Goal: Use online tool/utility: Utilize a website feature to perform a specific function

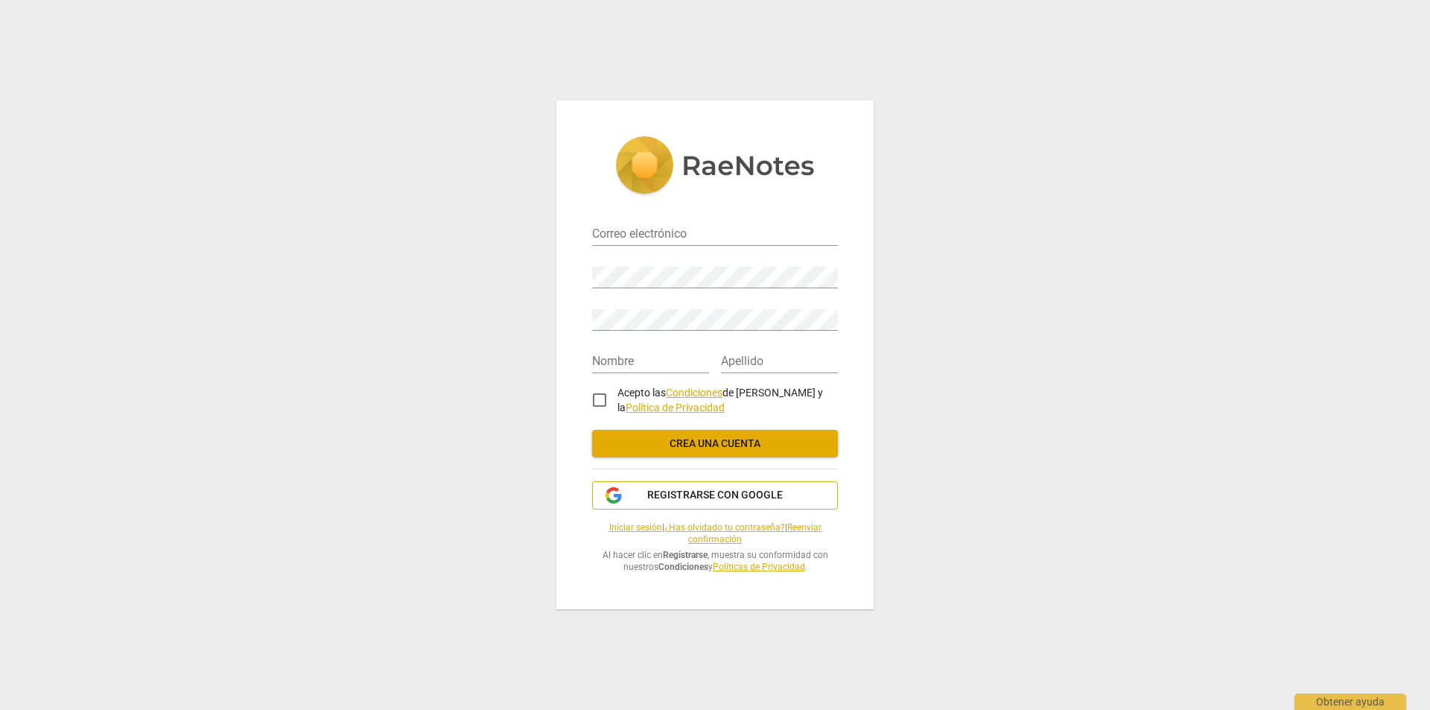
click at [687, 499] on span "Registrarse con Google" at bounding box center [715, 495] width 136 height 15
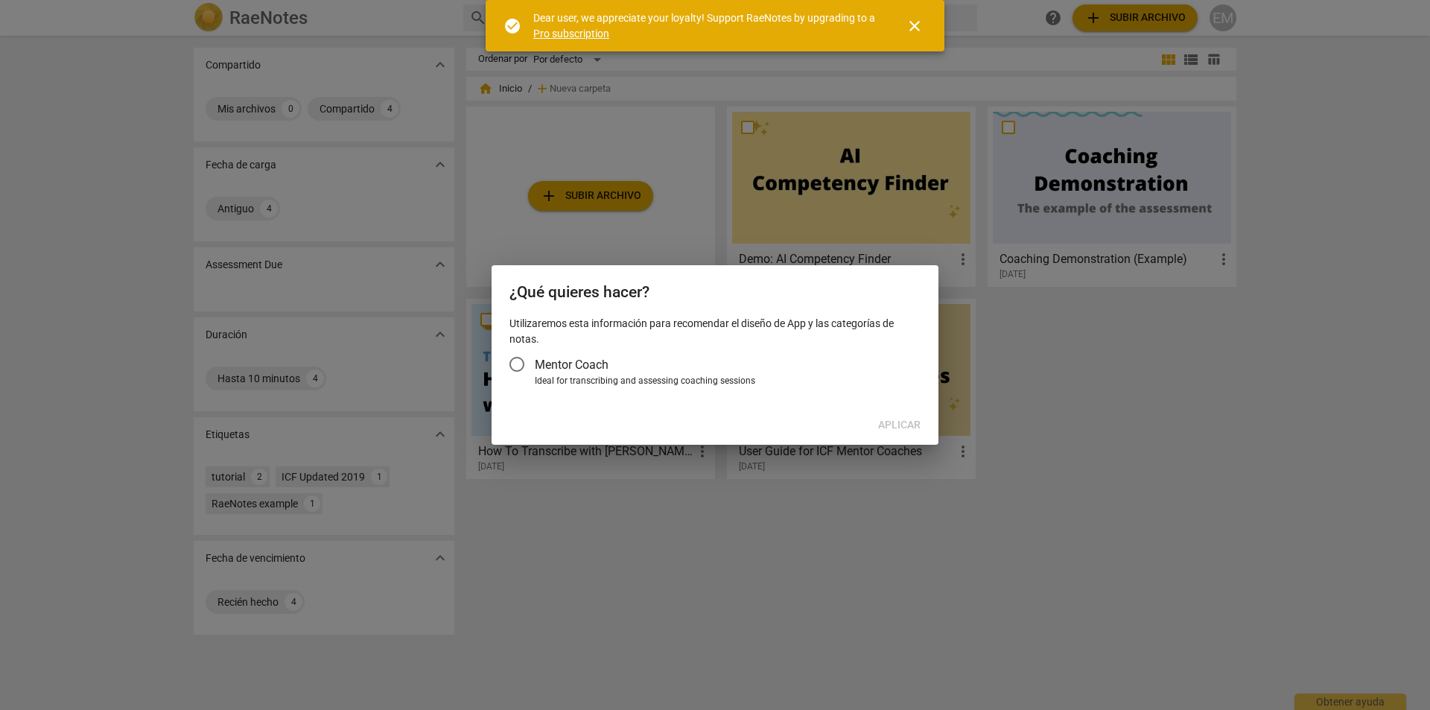
click at [878, 460] on div at bounding box center [715, 355] width 1430 height 710
click at [513, 367] on input "Mentor Coach" at bounding box center [517, 364] width 36 height 36
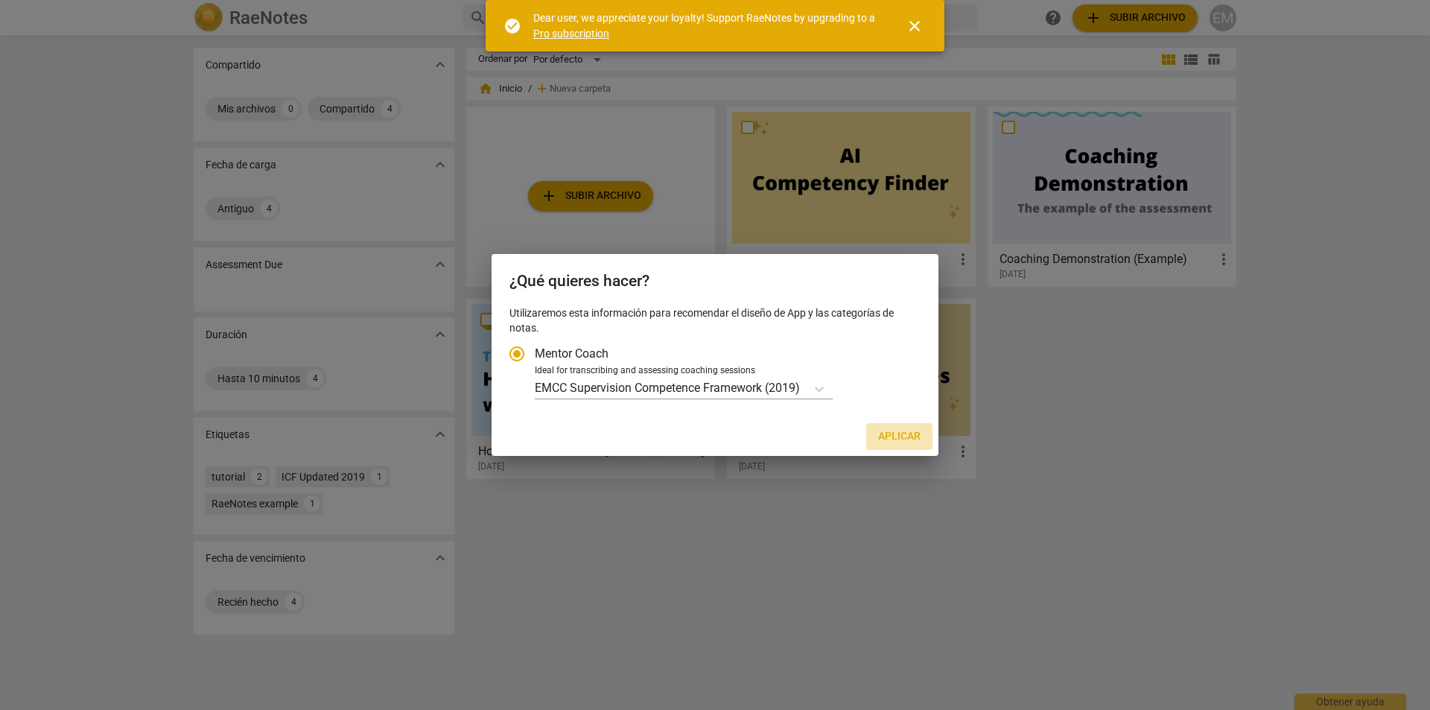
click at [903, 434] on span "Aplicar" at bounding box center [899, 436] width 42 height 15
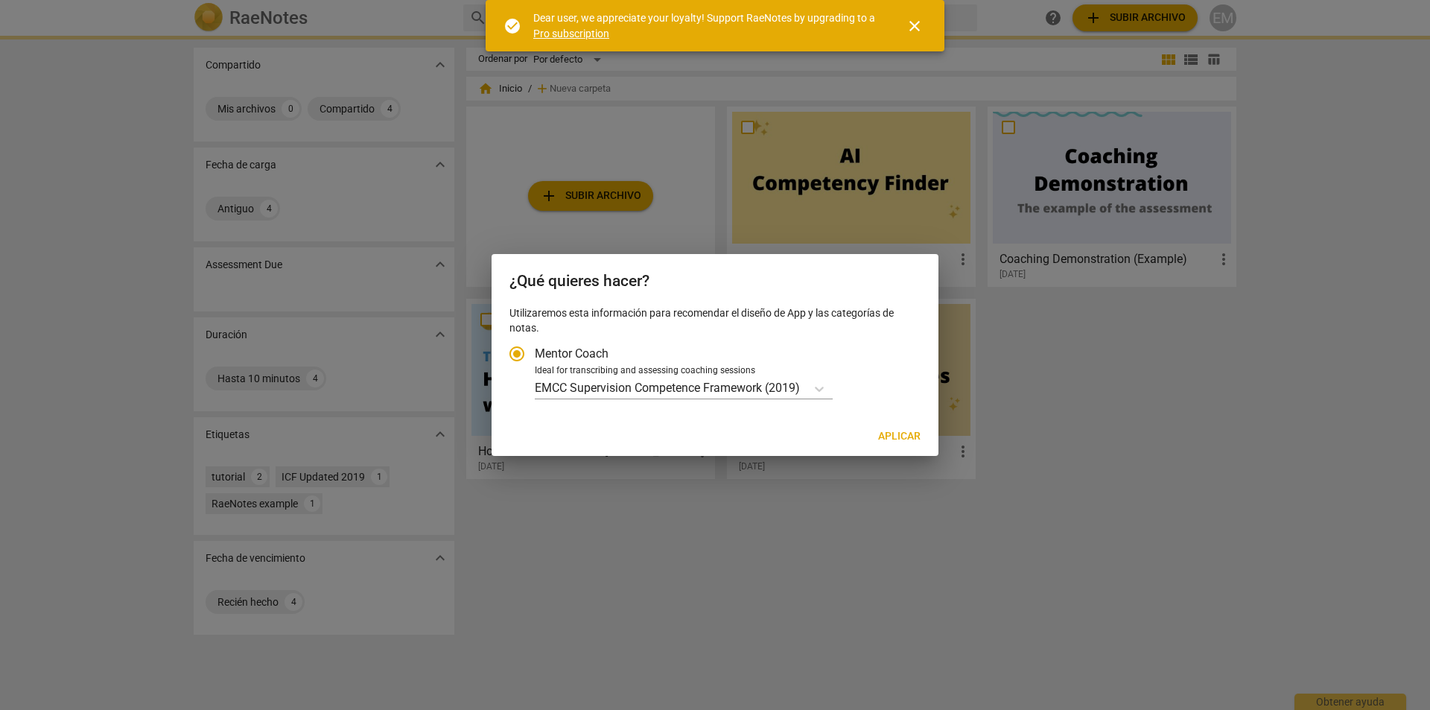
radio input "false"
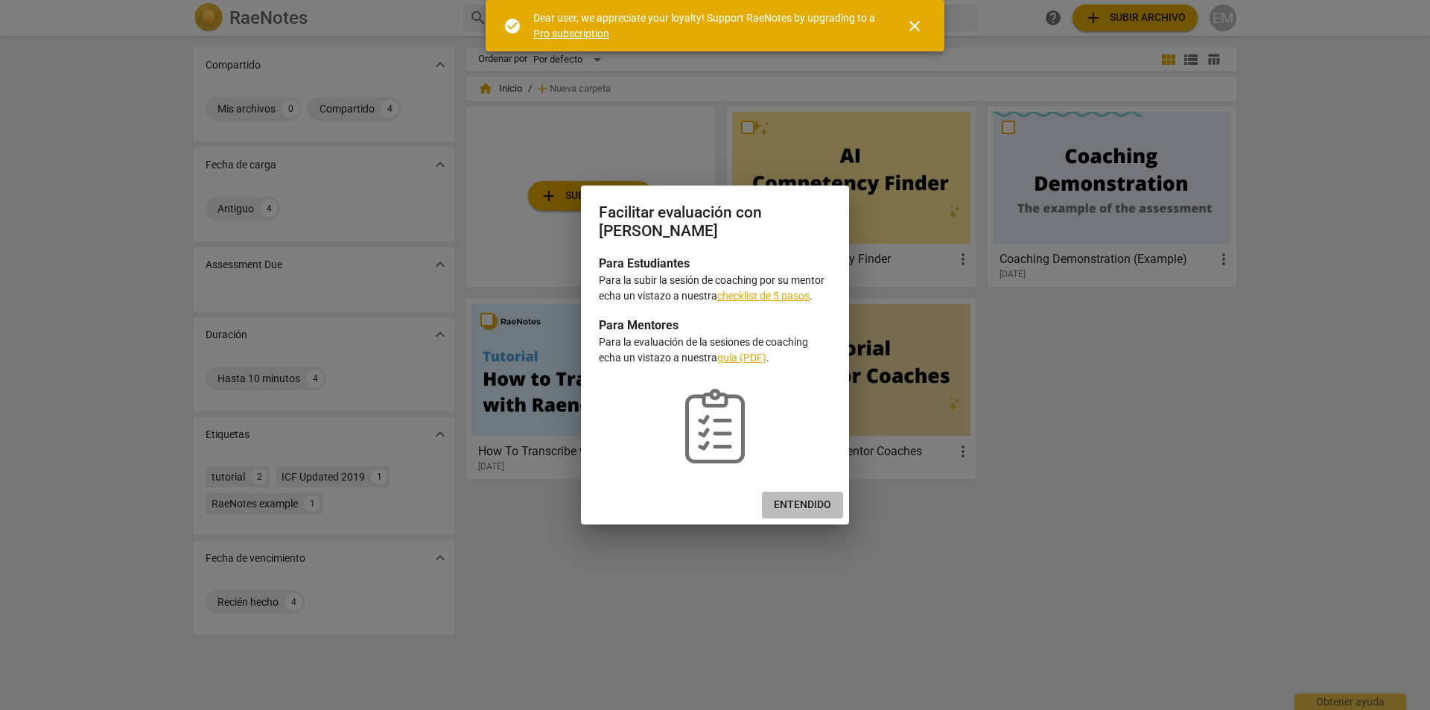
click at [809, 506] on span "Entendido" at bounding box center [802, 505] width 57 height 15
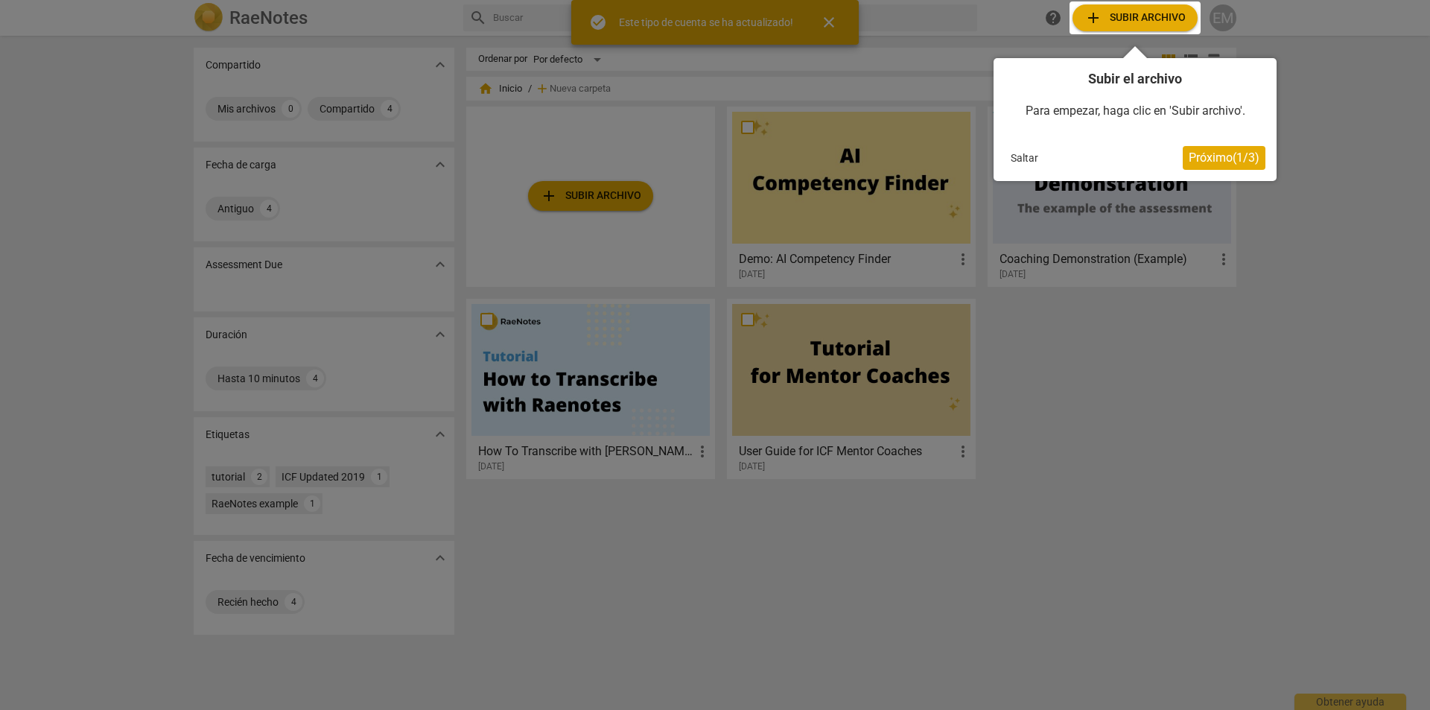
click at [1203, 162] on span "Próximo ( 1 / 3 )" at bounding box center [1224, 157] width 71 height 14
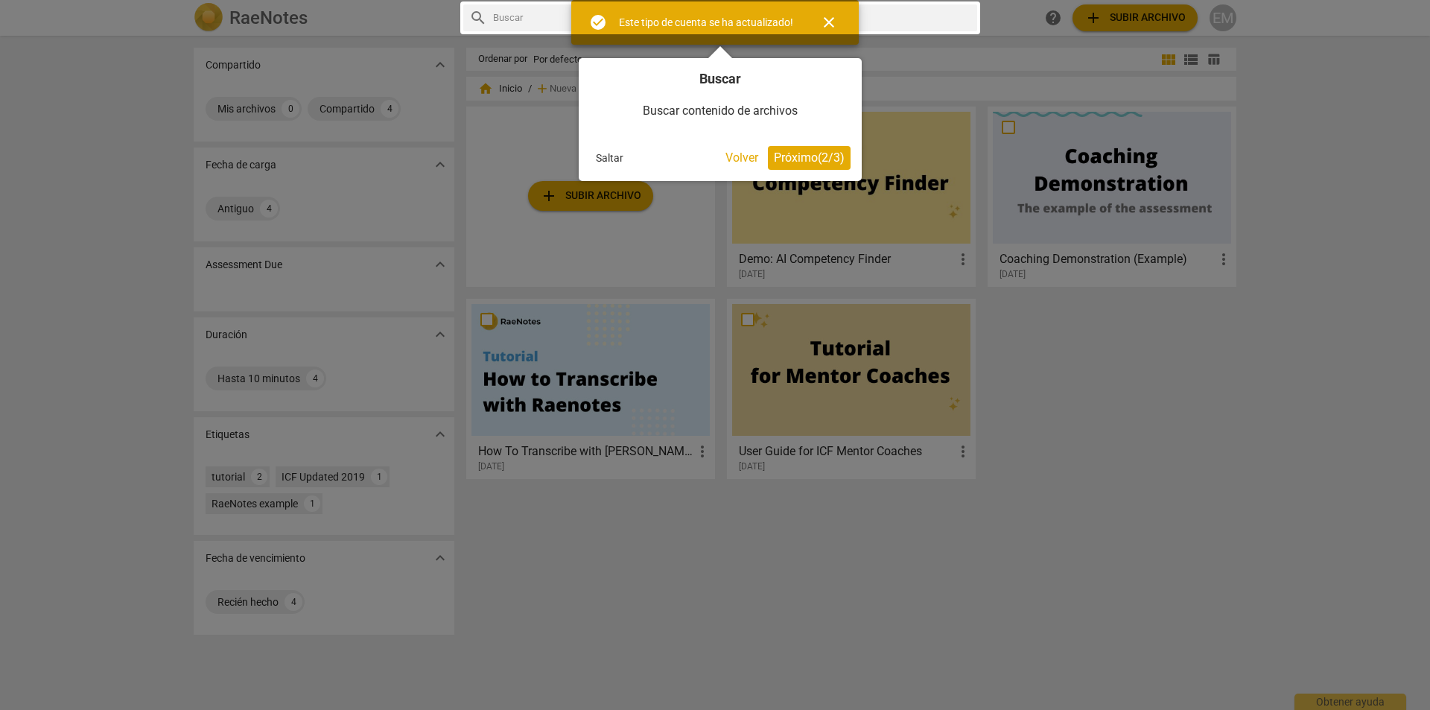
click at [817, 156] on span "Próximo ( 2 / 3 )" at bounding box center [809, 157] width 71 height 14
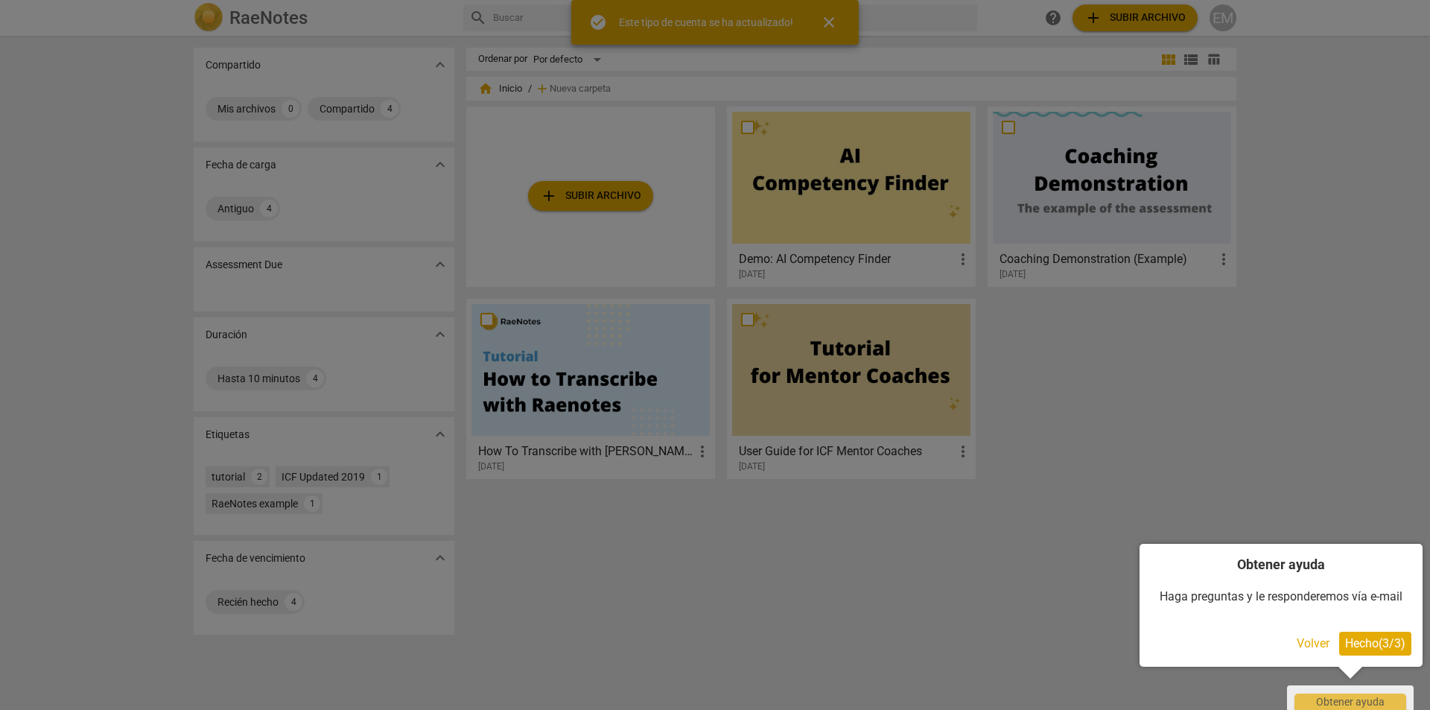
click at [1370, 648] on span "Hecho ( 3 / 3 )" at bounding box center [1376, 643] width 60 height 14
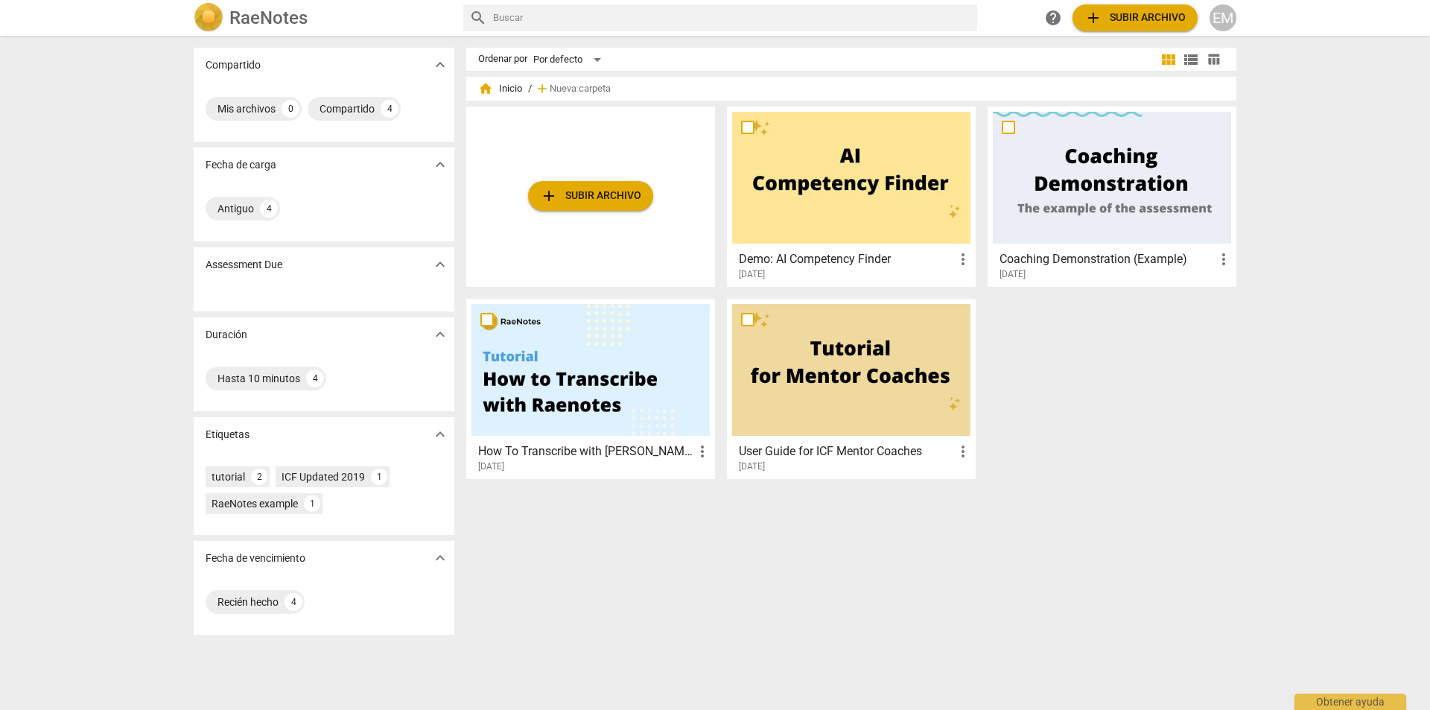
click at [595, 193] on span "add Subir archivo" at bounding box center [590, 196] width 101 height 18
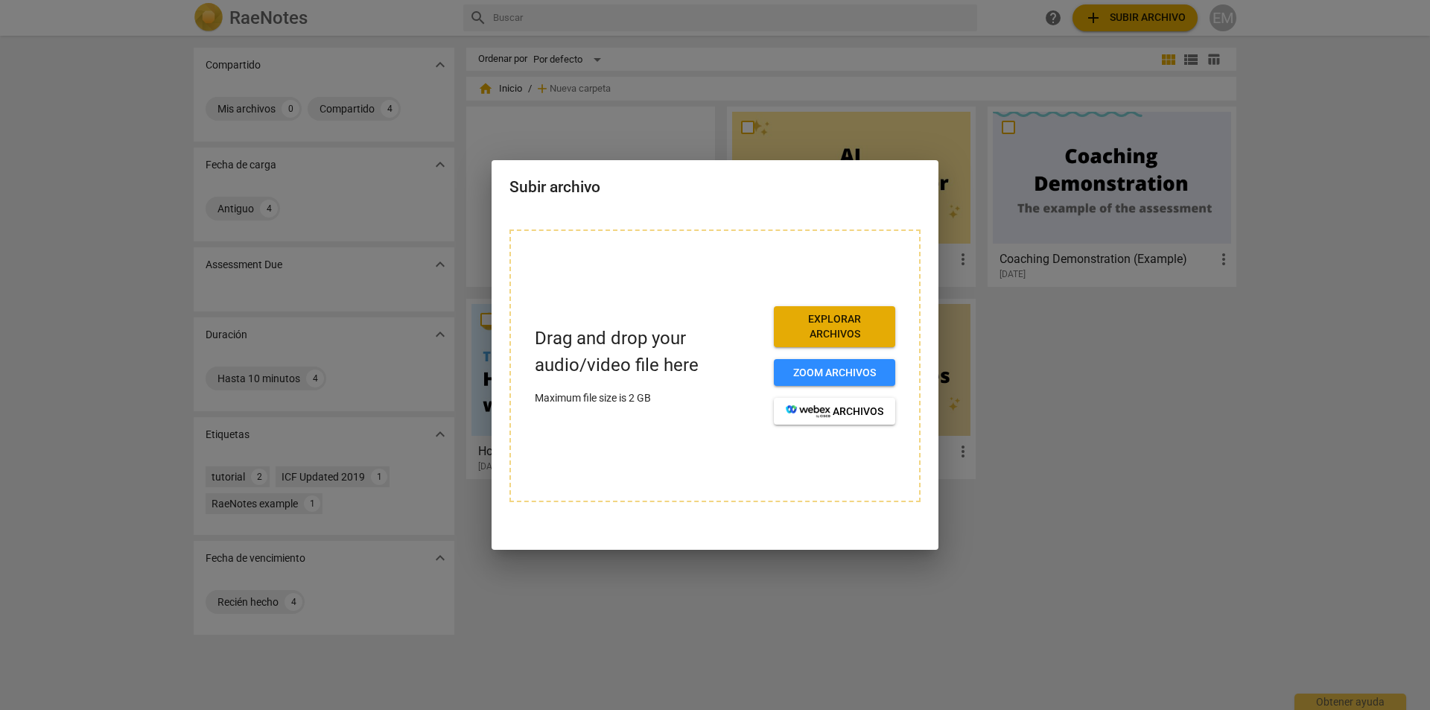
click at [845, 324] on span "Explorar archivos" at bounding box center [835, 326] width 98 height 29
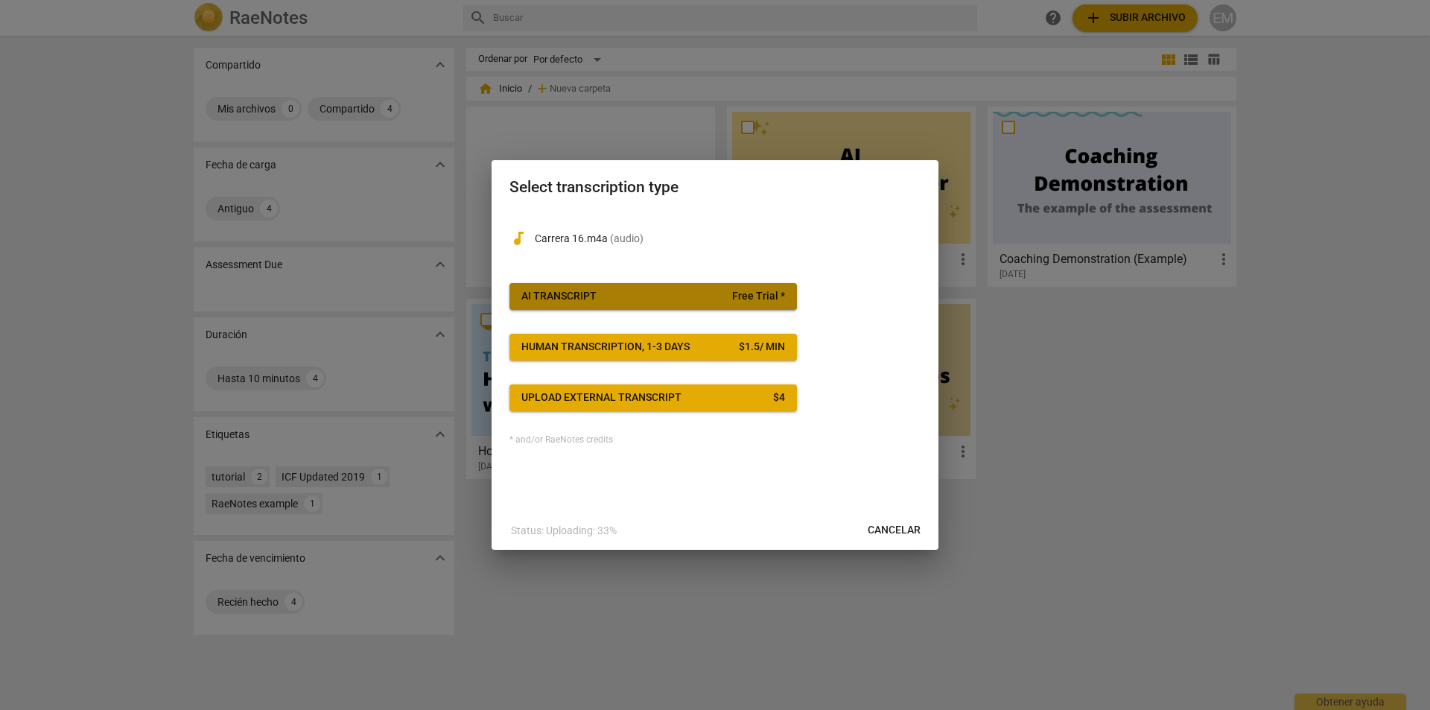
click at [645, 298] on span "AI Transcript Free Trial *" at bounding box center [654, 296] width 264 height 15
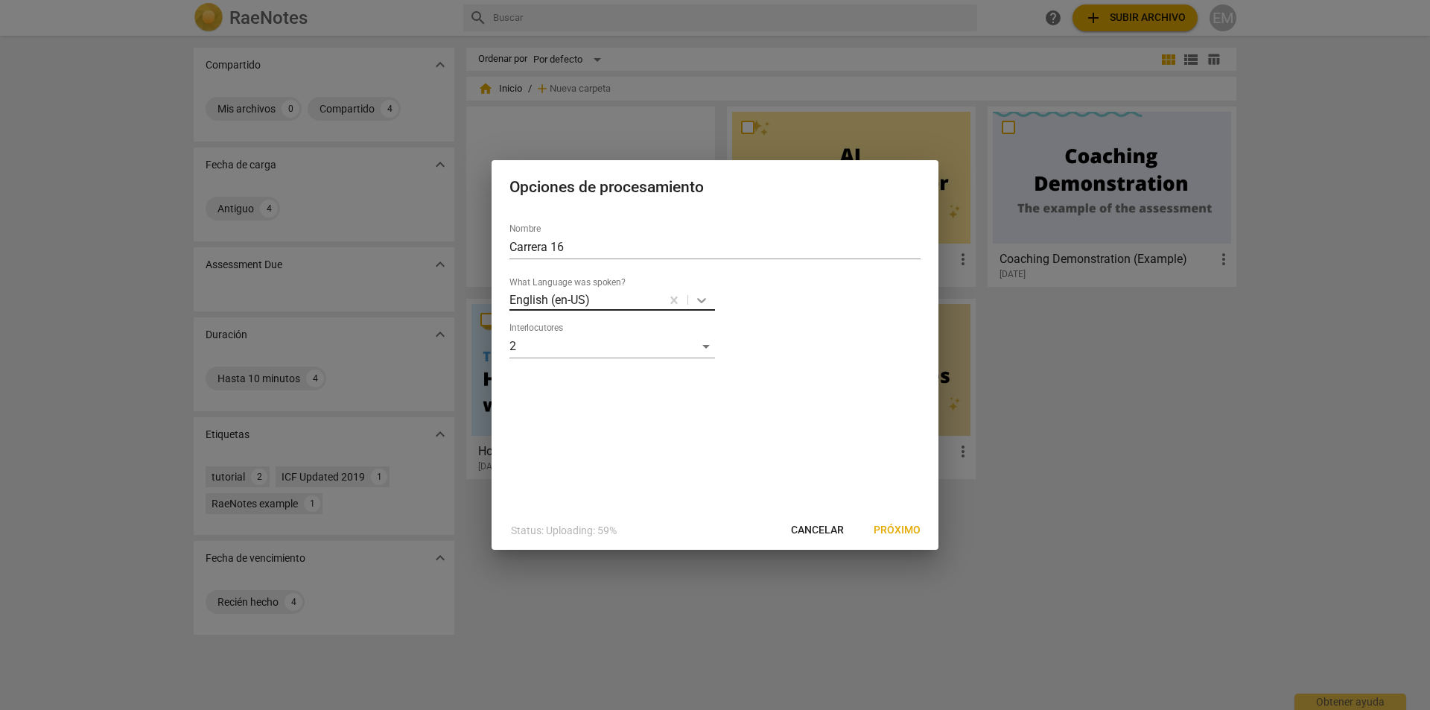
click at [699, 297] on icon at bounding box center [701, 300] width 15 height 15
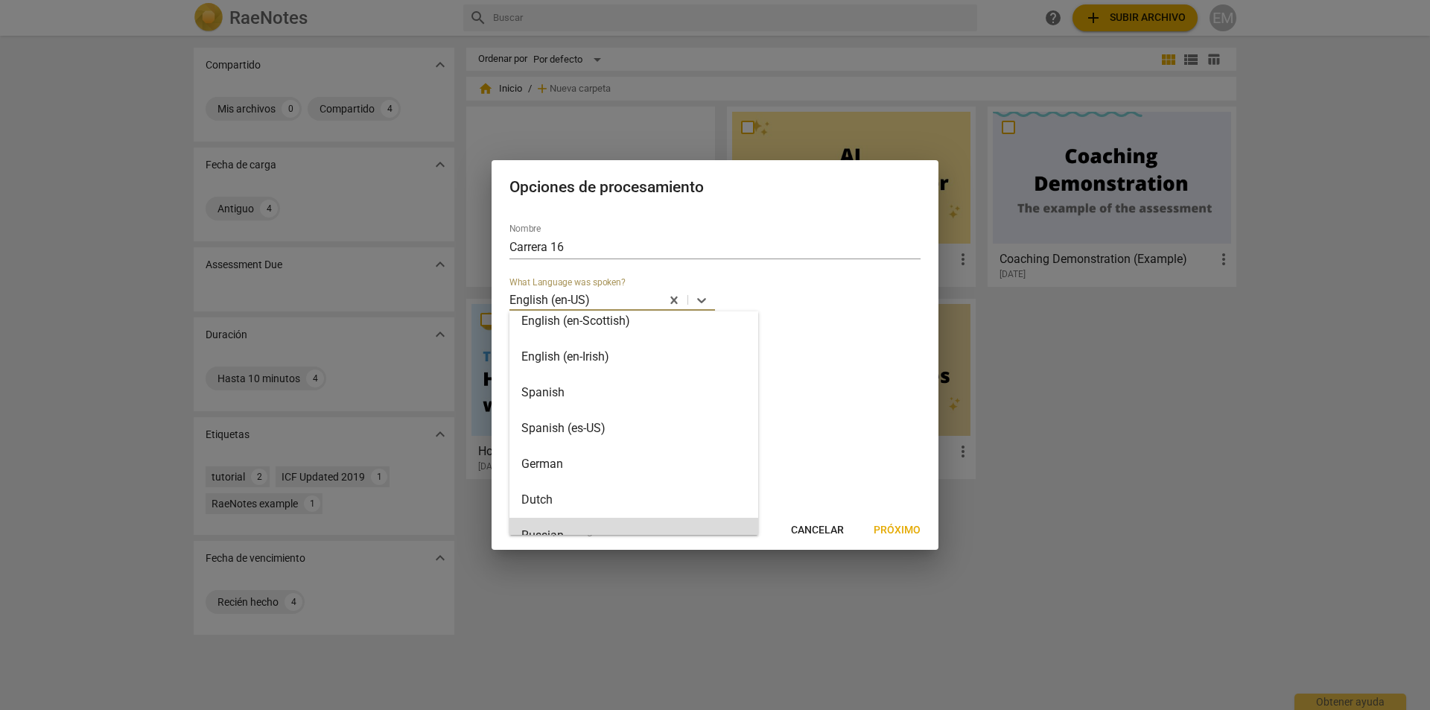
scroll to position [149, 0]
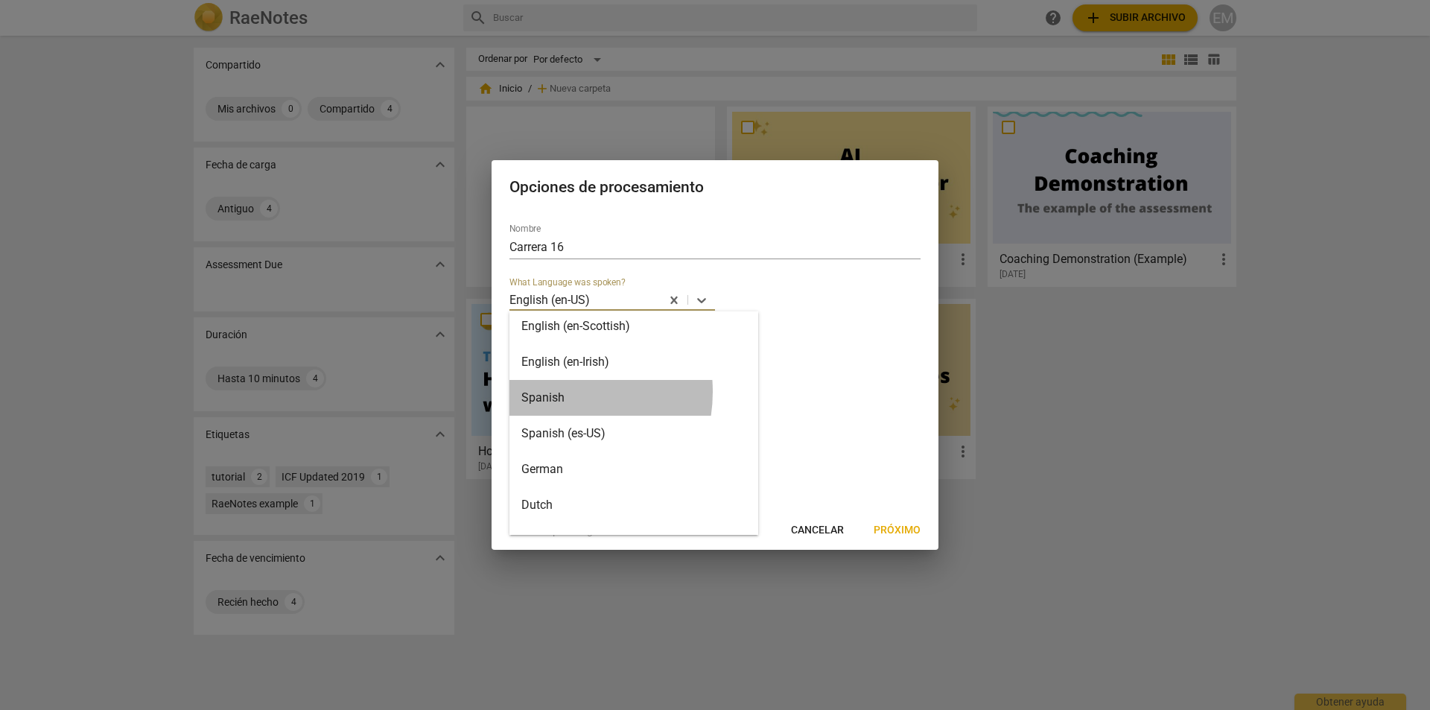
click at [554, 392] on div "Spanish" at bounding box center [634, 398] width 249 height 36
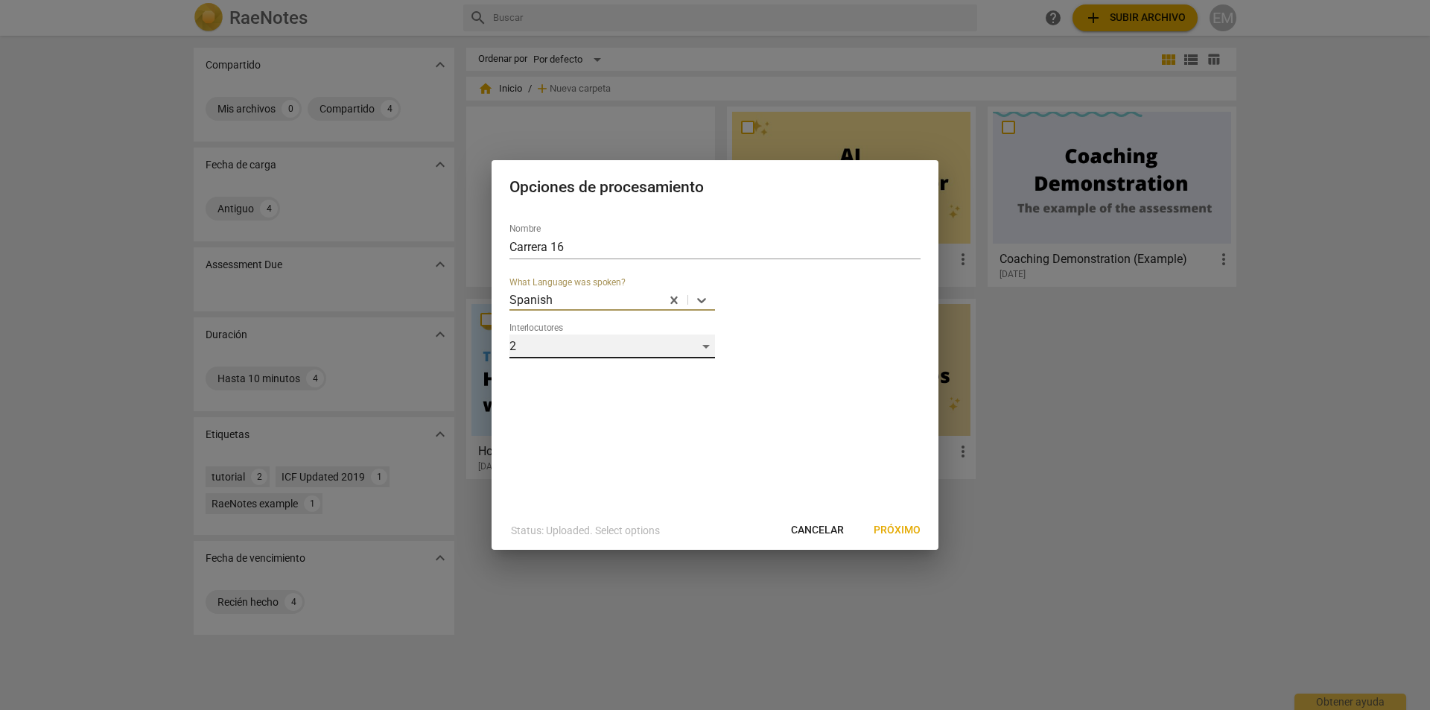
click at [679, 351] on div "2" at bounding box center [613, 347] width 206 height 24
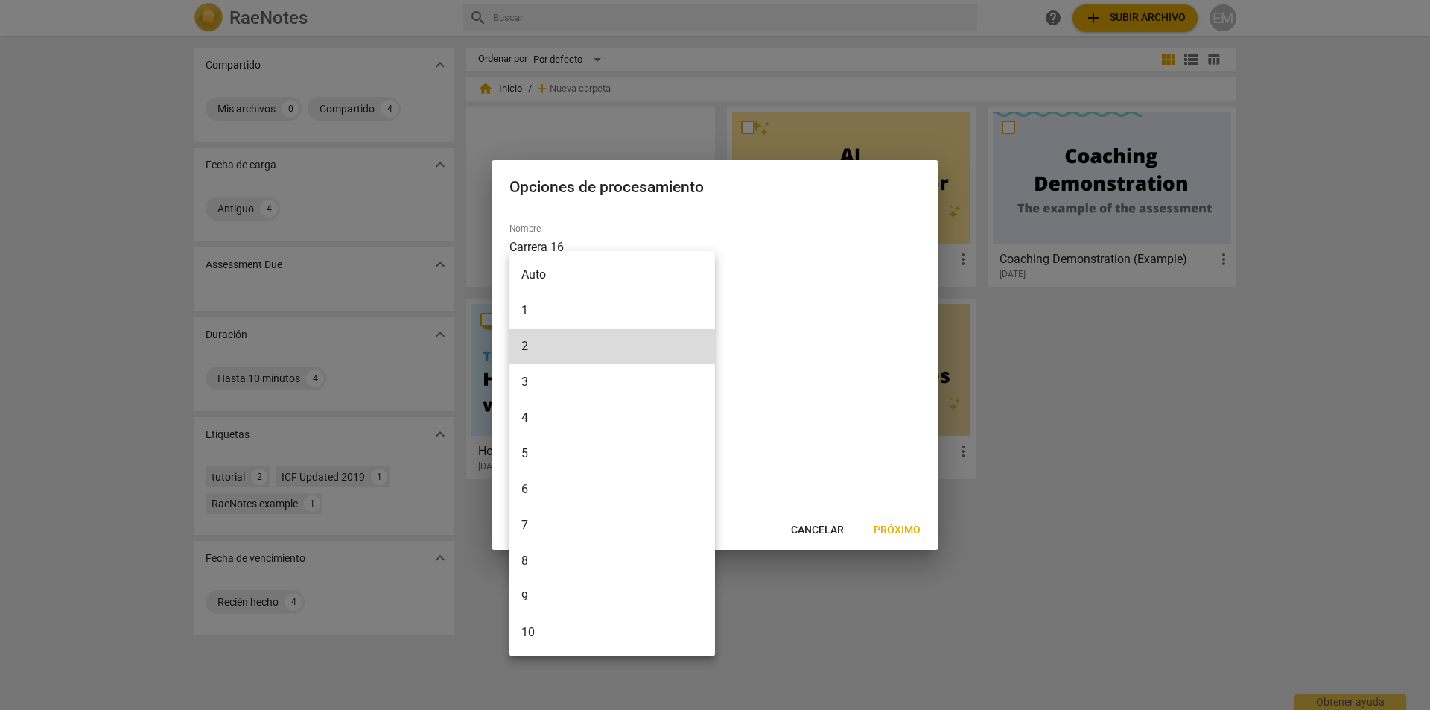
click at [831, 384] on div at bounding box center [715, 355] width 1430 height 710
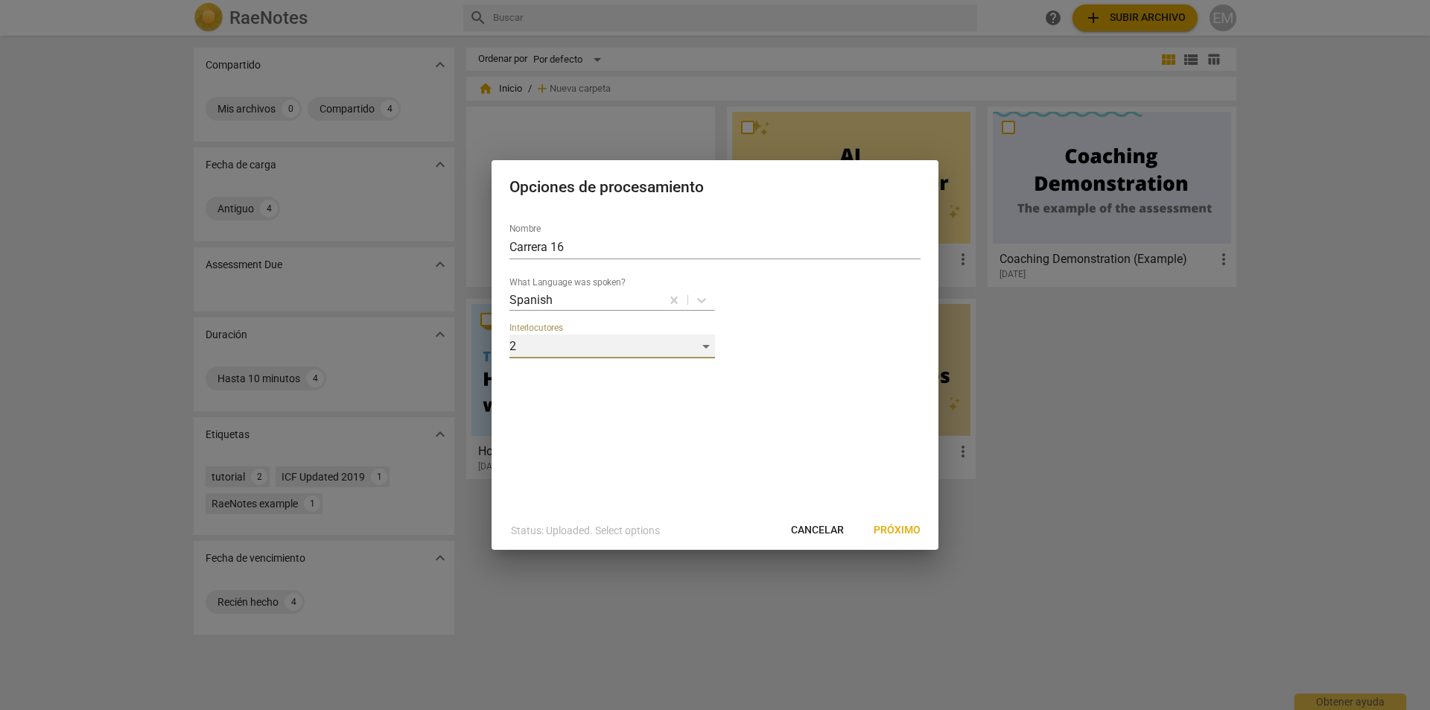
click at [685, 348] on div "2" at bounding box center [613, 347] width 206 height 24
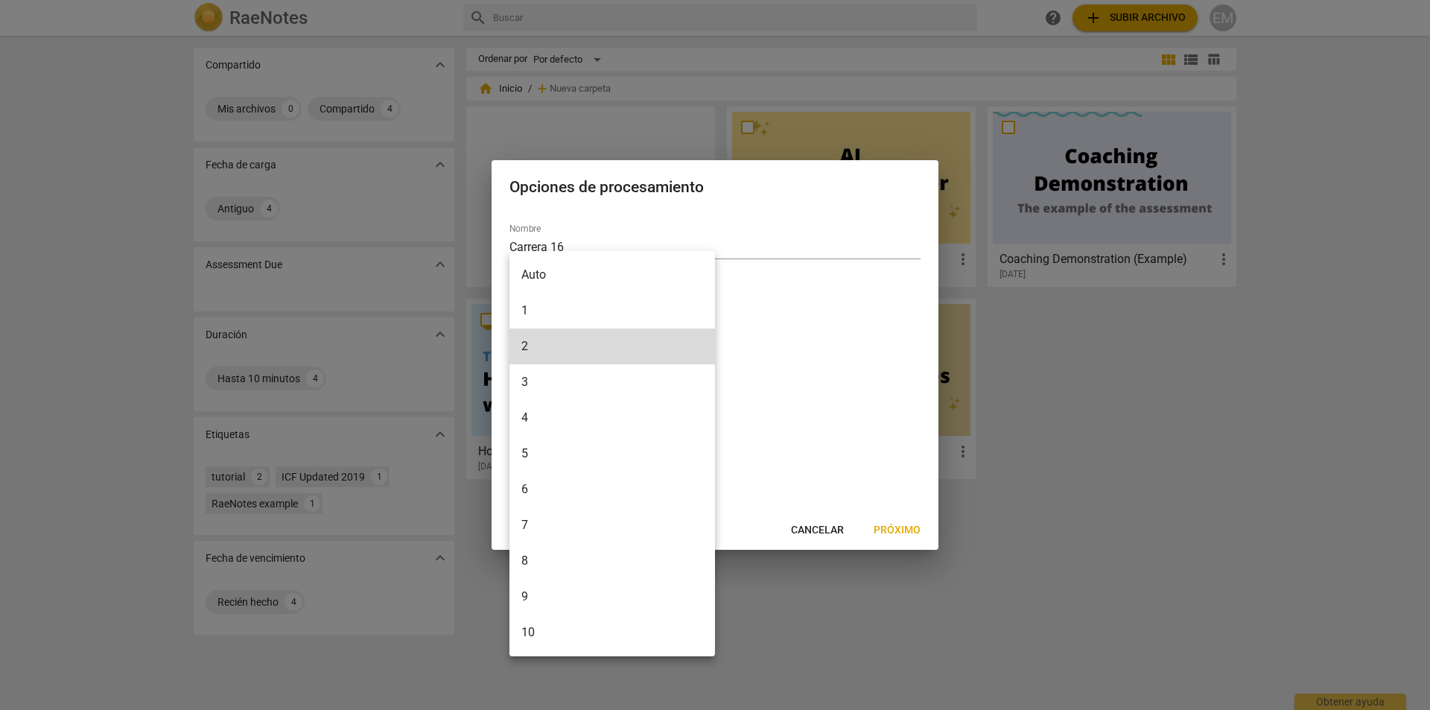
click at [805, 401] on div at bounding box center [715, 355] width 1430 height 710
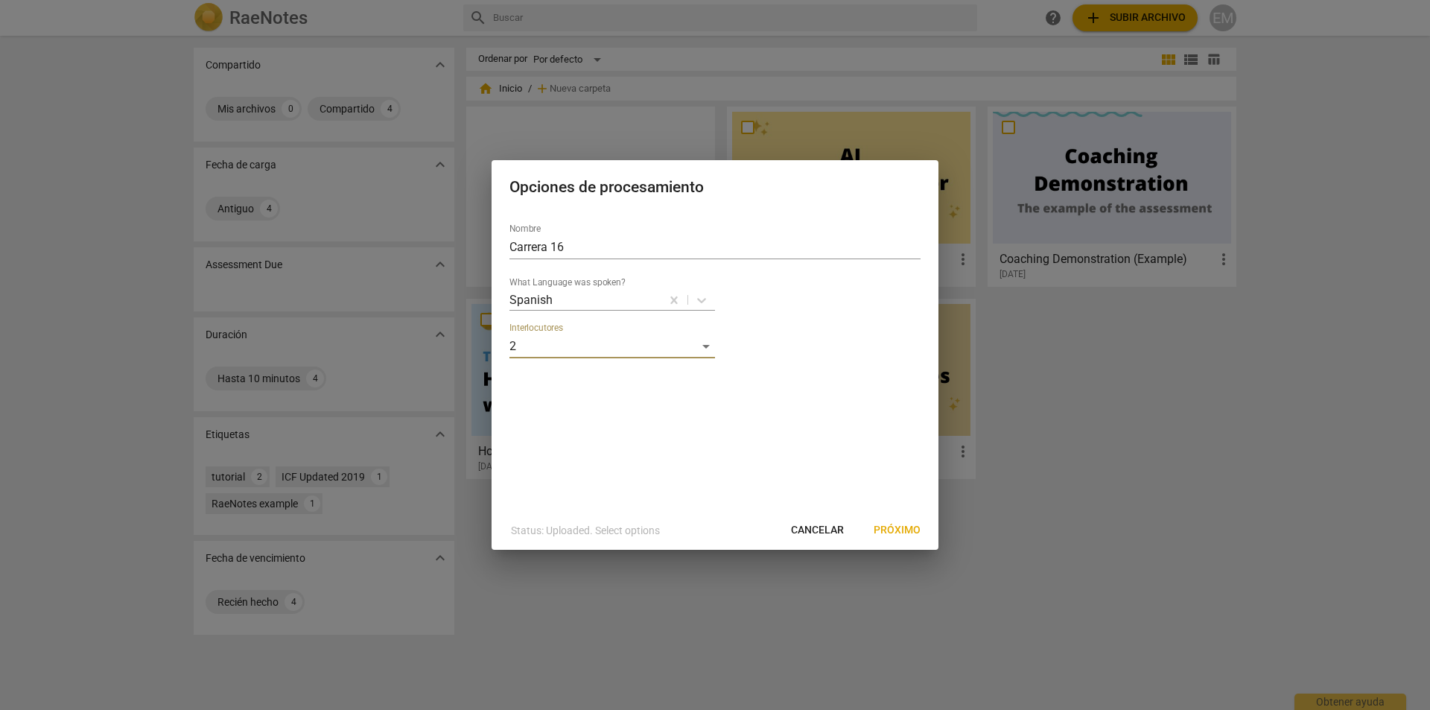
click at [904, 530] on span "Próximo" at bounding box center [897, 530] width 47 height 15
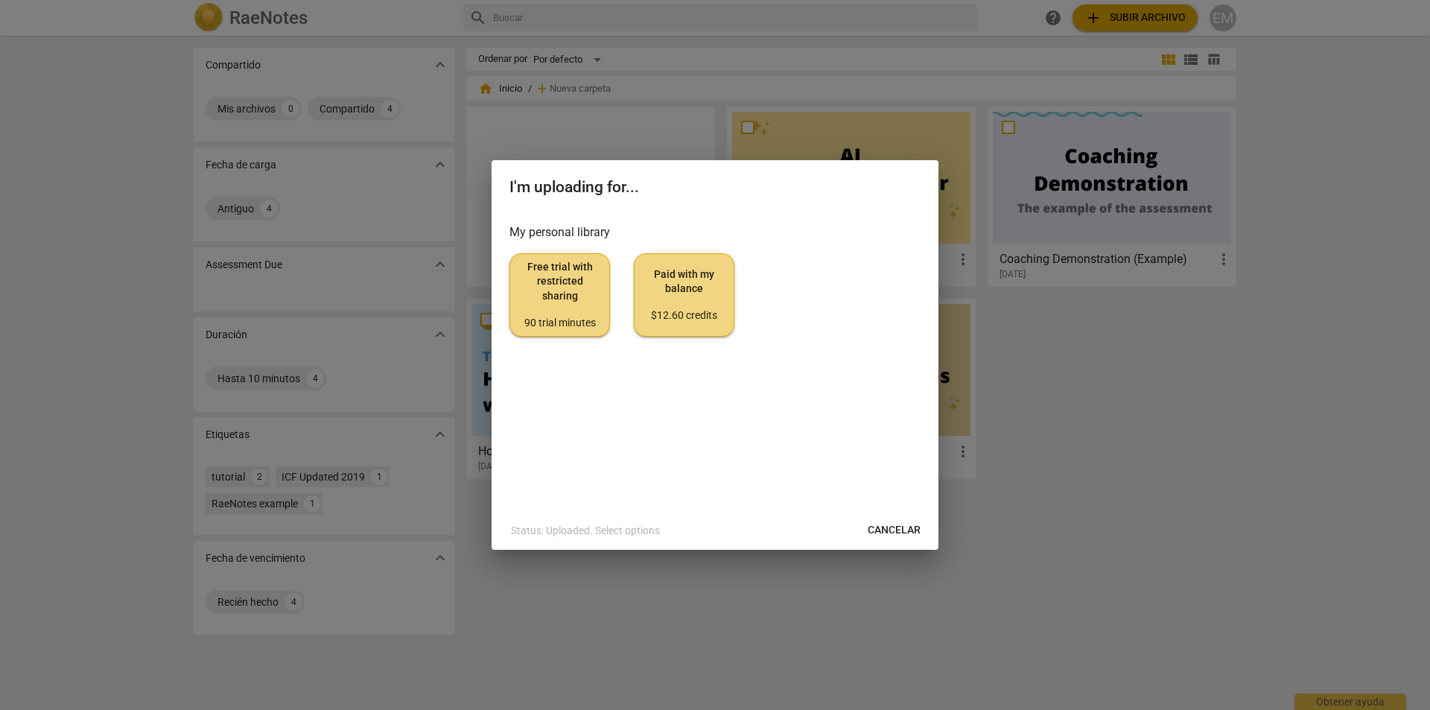
click at [574, 304] on span "Free trial with restricted sharing 90 trial minutes" at bounding box center [559, 295] width 75 height 70
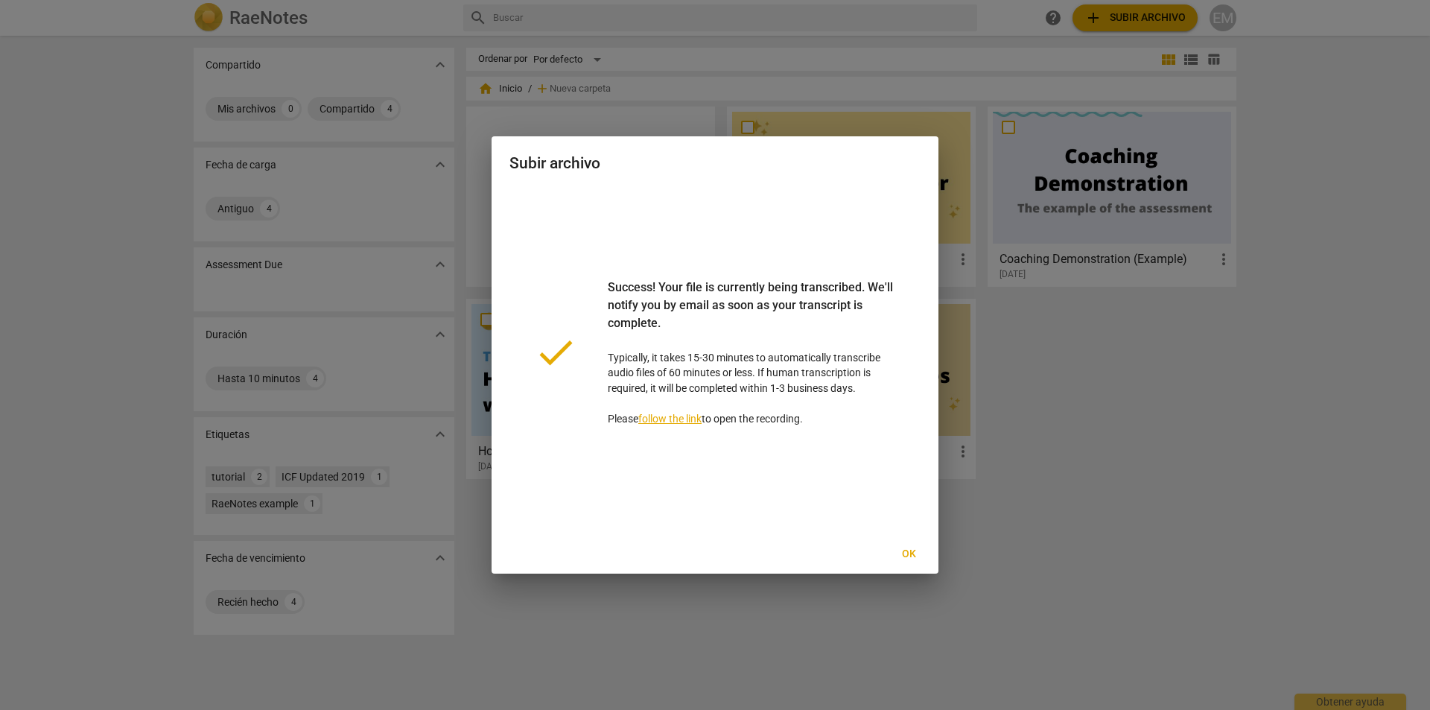
click at [906, 550] on span "Ok" at bounding box center [909, 554] width 24 height 15
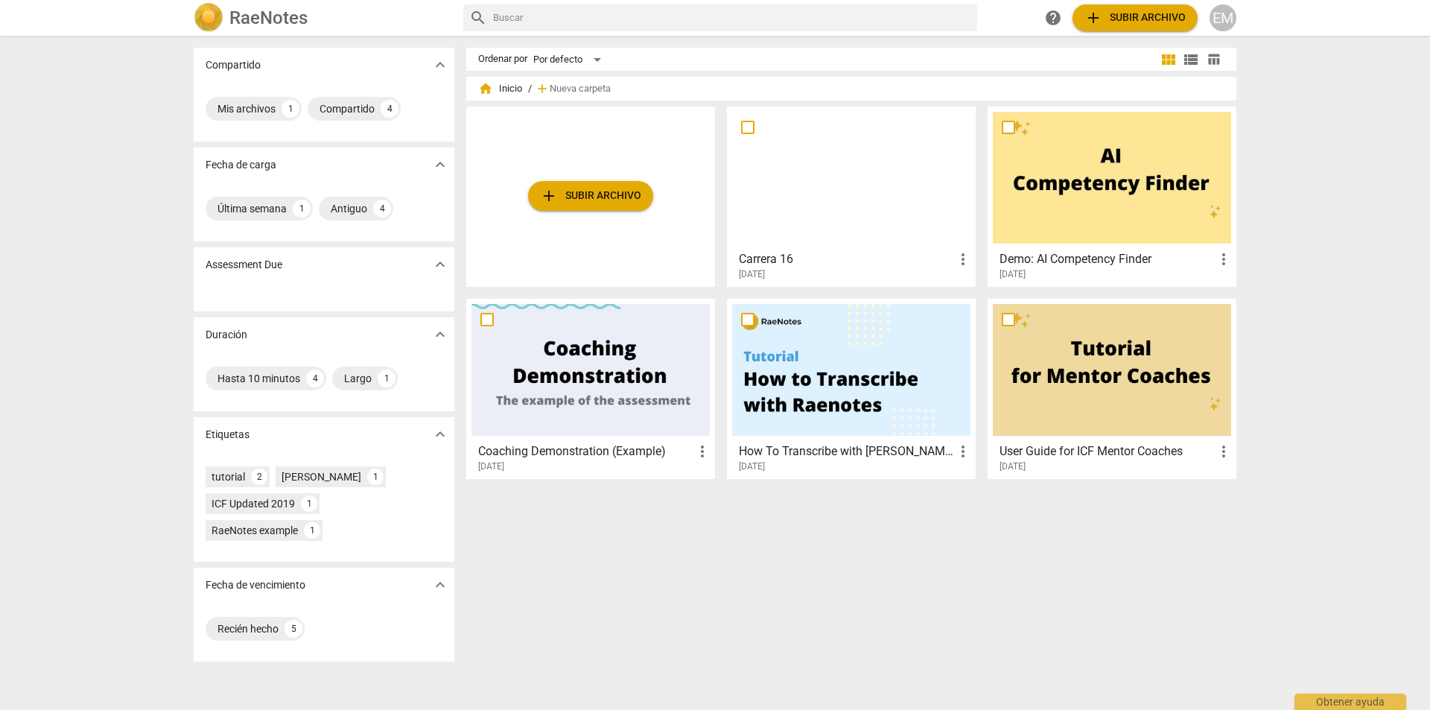
click at [848, 207] on div at bounding box center [851, 178] width 238 height 132
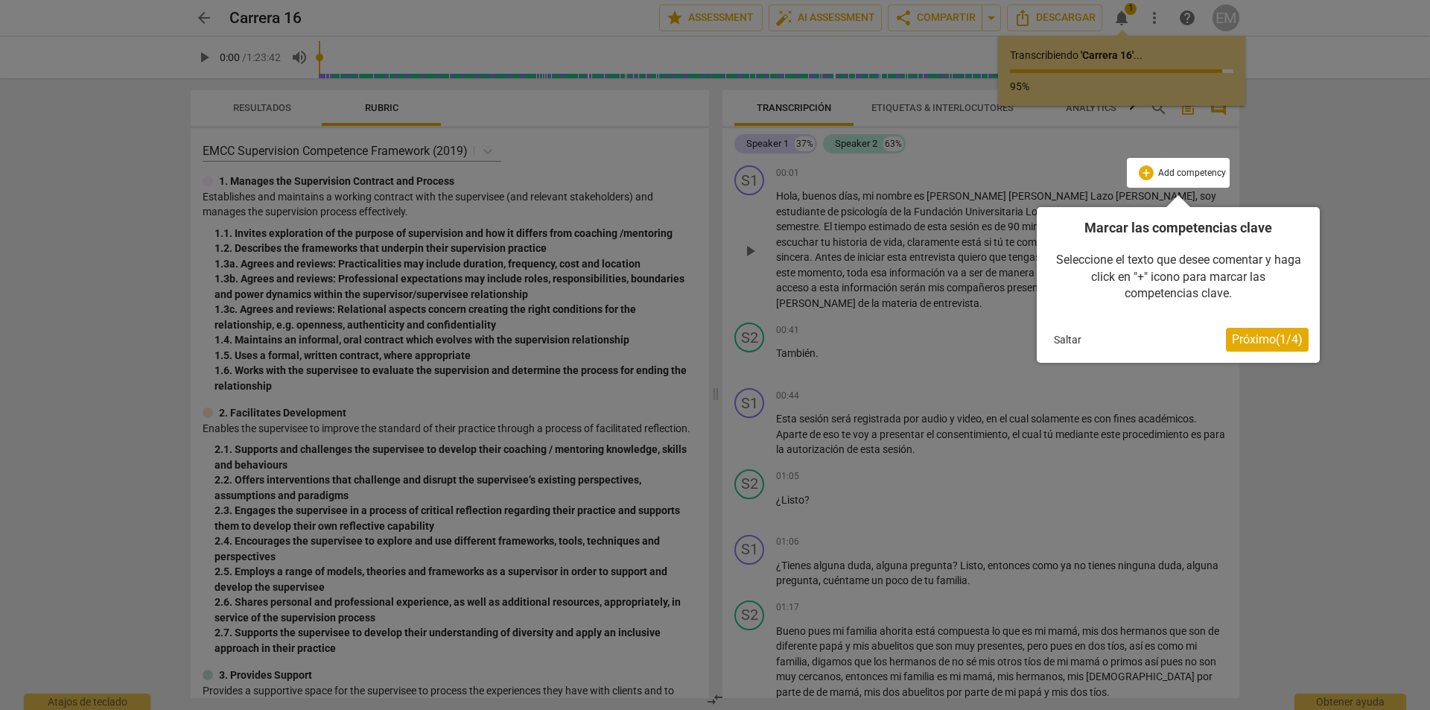
click at [1278, 343] on span "Próximo ( 1 / 4 )" at bounding box center [1267, 339] width 71 height 14
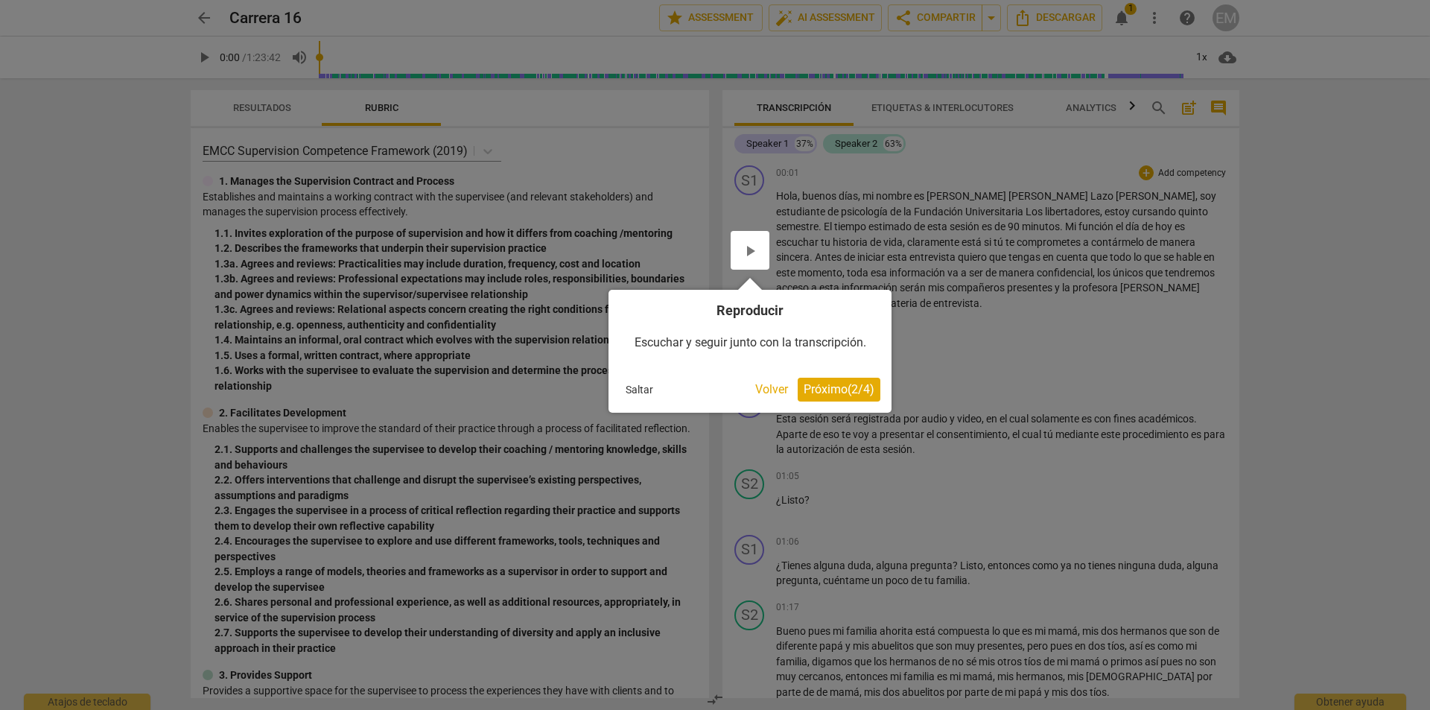
click at [853, 387] on span "Próximo ( 2 / 4 )" at bounding box center [839, 389] width 71 height 14
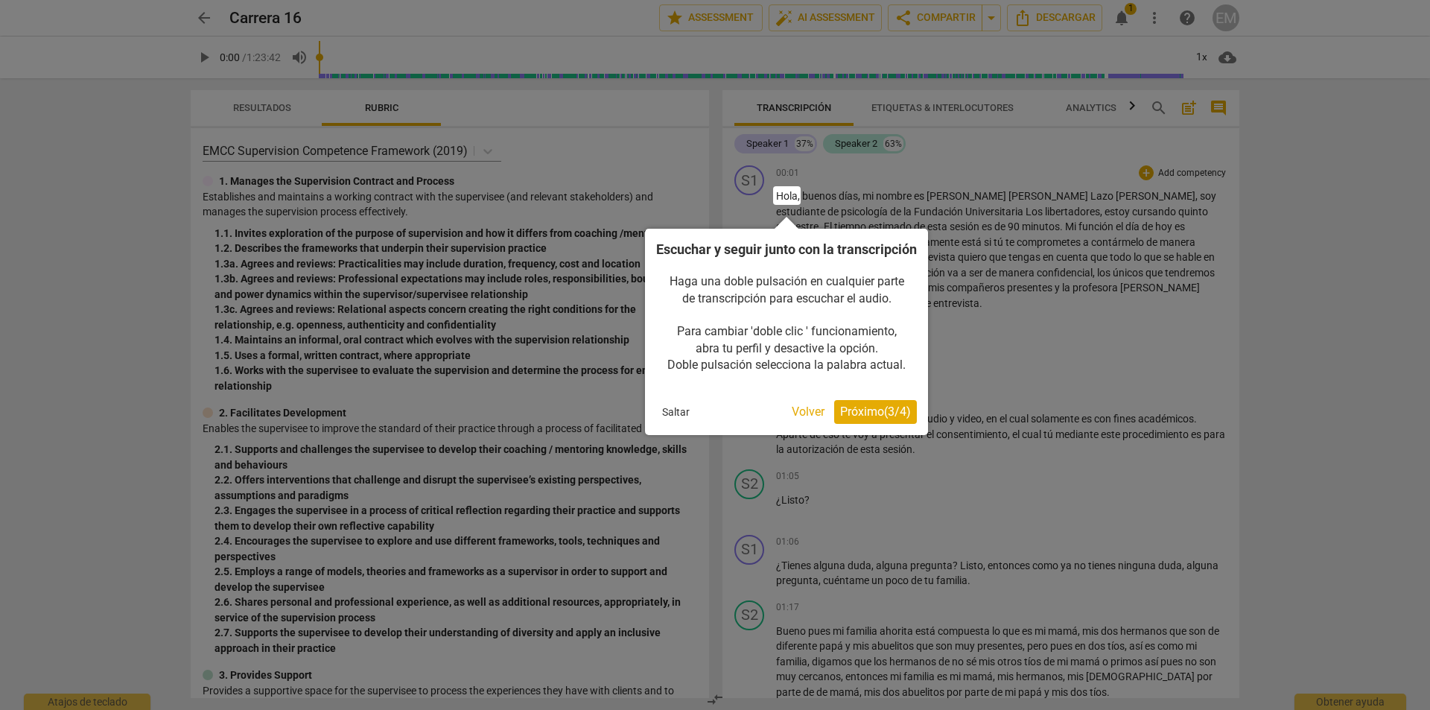
click at [866, 419] on span "Próximo ( 3 / 4 )" at bounding box center [875, 412] width 71 height 14
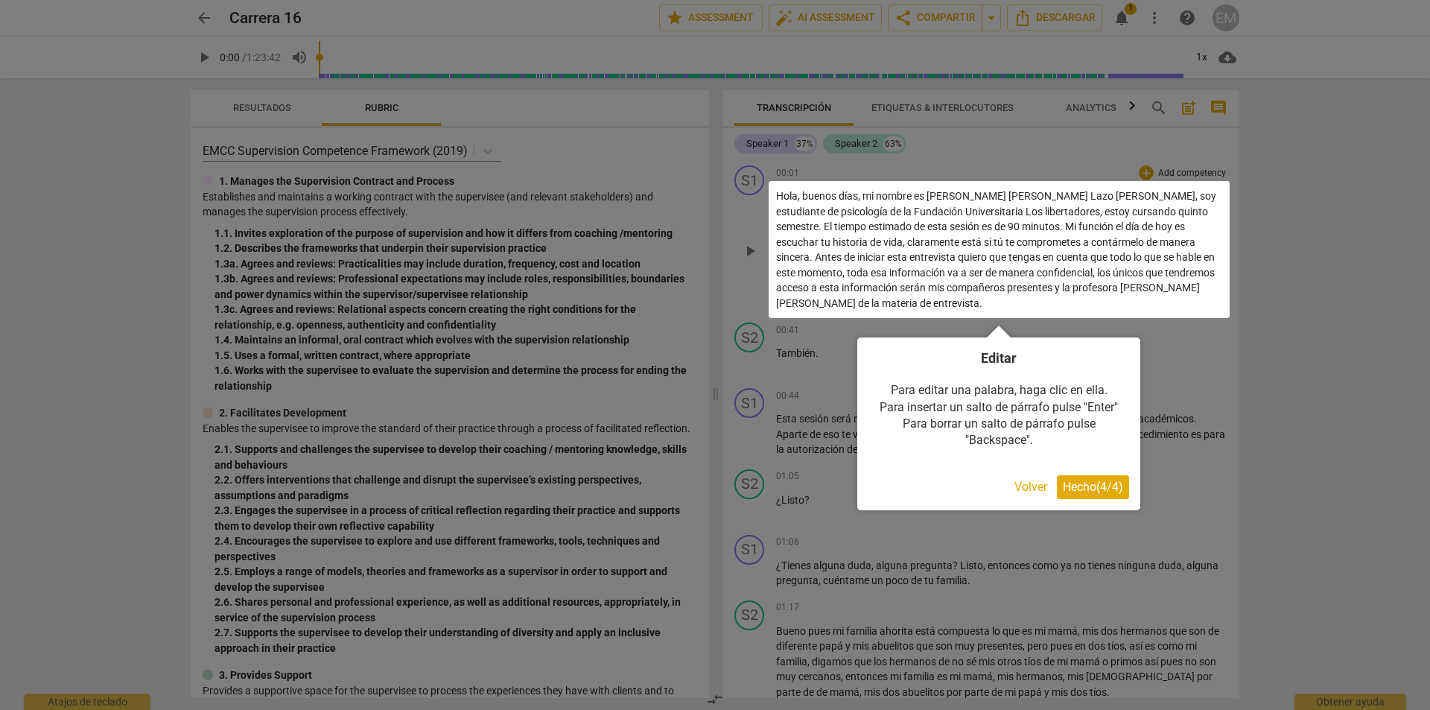
click at [1111, 487] on span "Hecho ( 4 / 4 )" at bounding box center [1093, 487] width 60 height 14
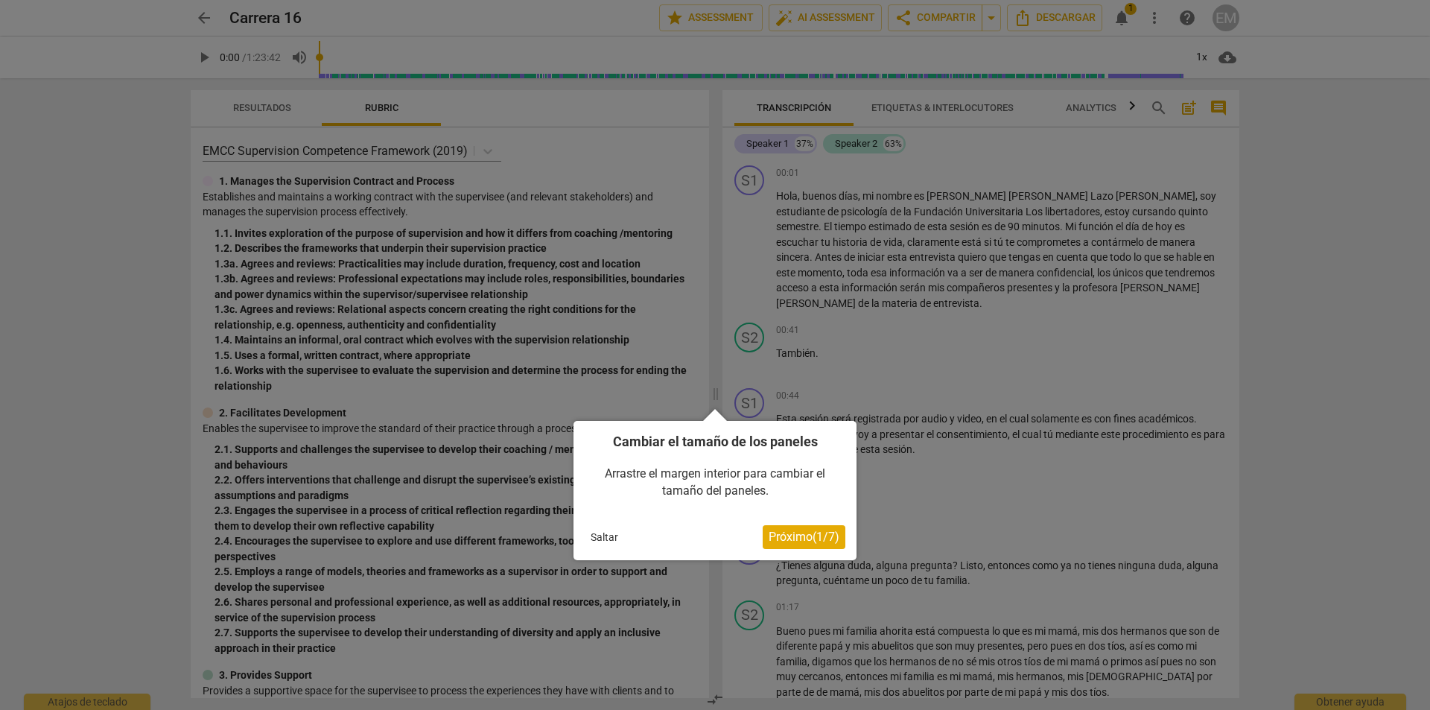
click at [826, 543] on span "Próximo ( 1 / 7 )" at bounding box center [804, 537] width 71 height 14
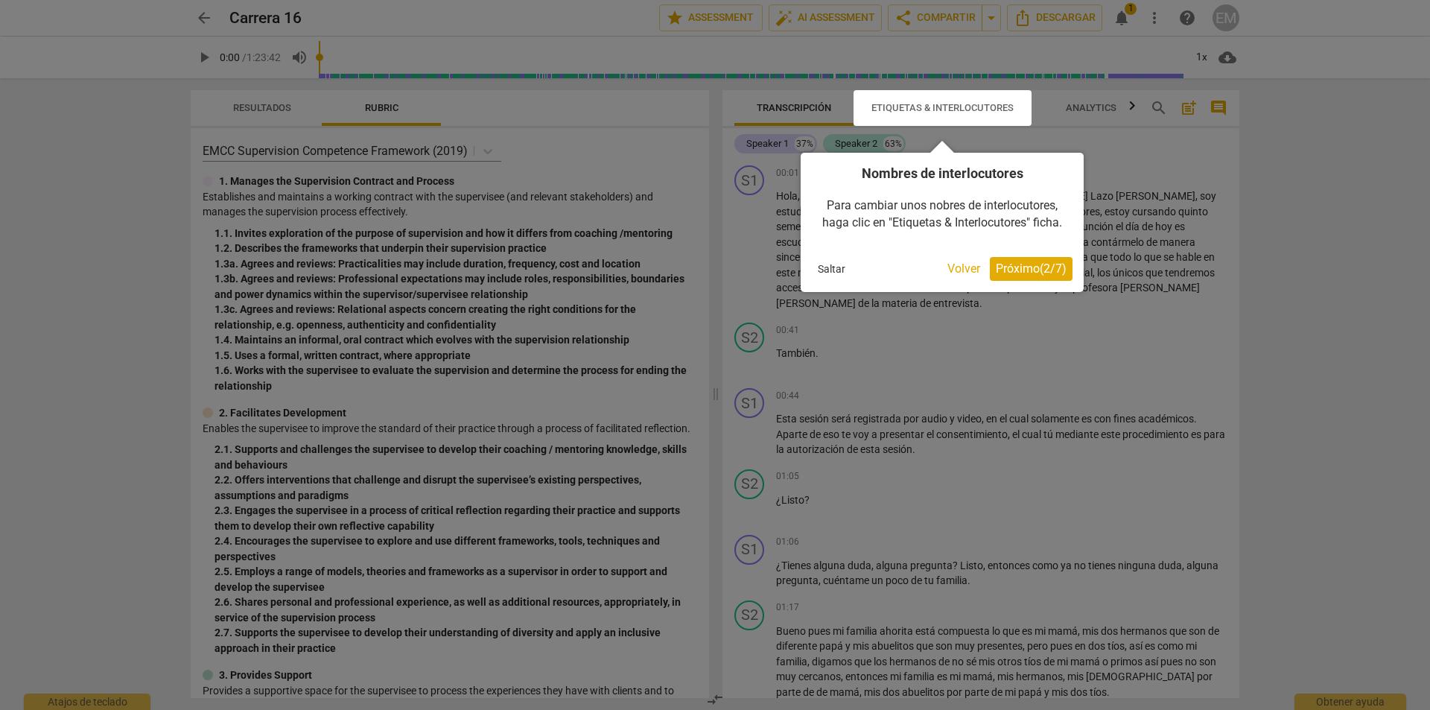
click at [1047, 282] on div "Nombres de interlocutores Para cambiar unos nobres de interlocutores, haga clic…" at bounding box center [942, 222] width 283 height 139
click at [1048, 273] on span "Próximo ( 2 / 7 )" at bounding box center [1031, 269] width 71 height 14
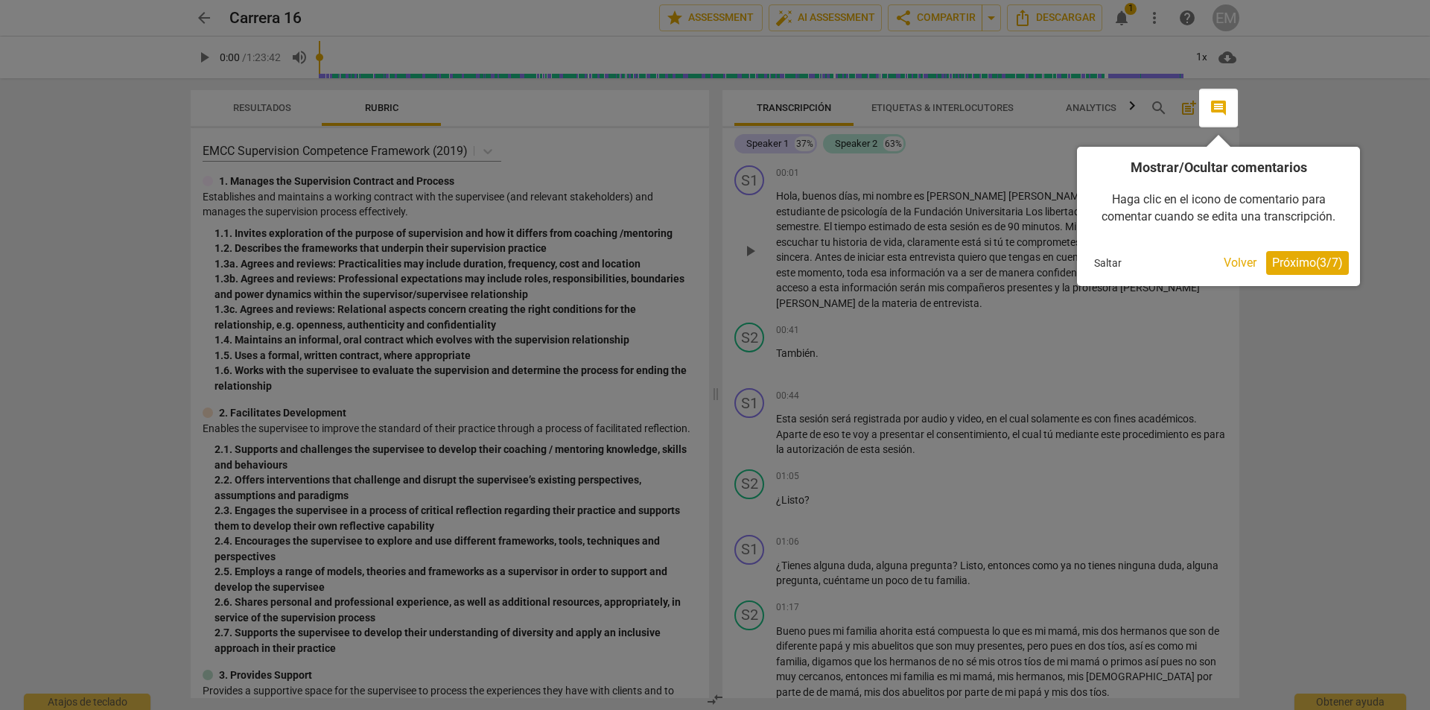
click at [1115, 265] on button "Saltar" at bounding box center [1108, 263] width 39 height 22
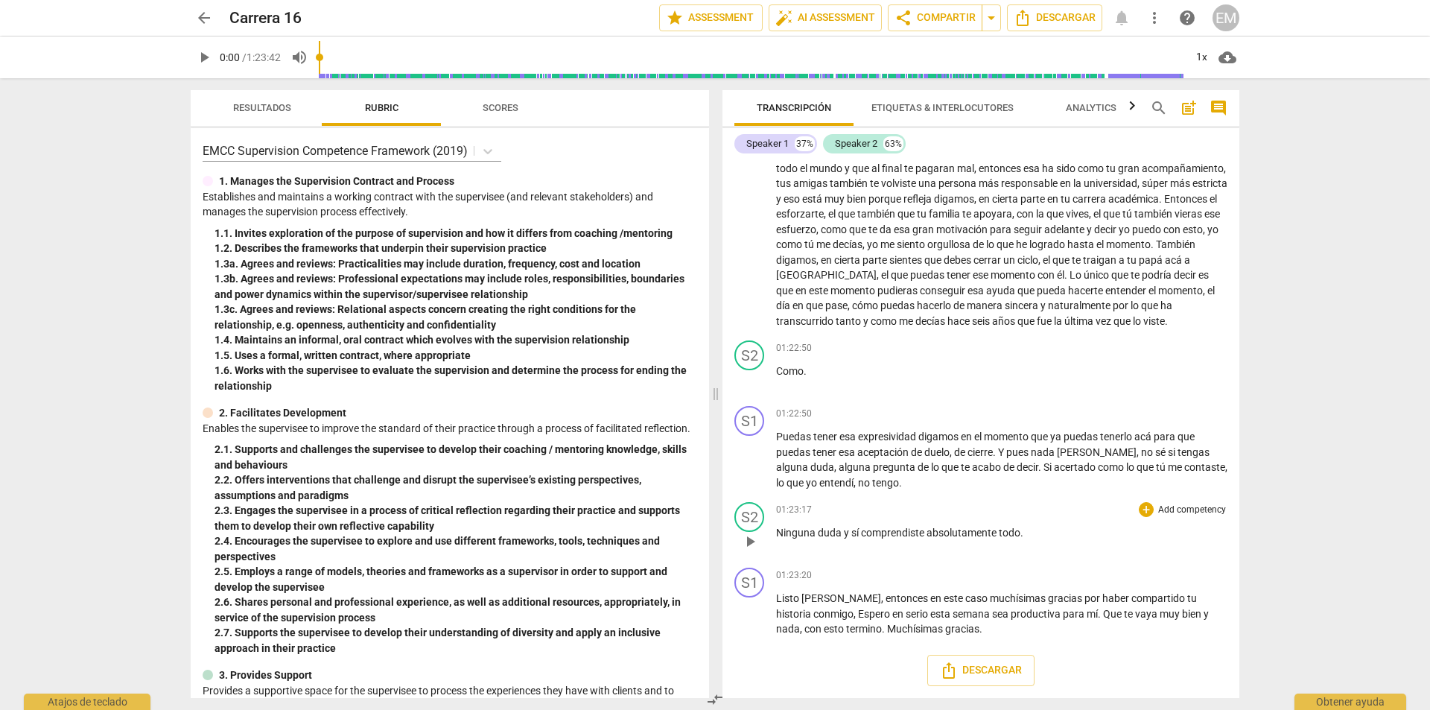
scroll to position [19709, 0]
click at [979, 672] on span "Descargar" at bounding box center [981, 671] width 82 height 18
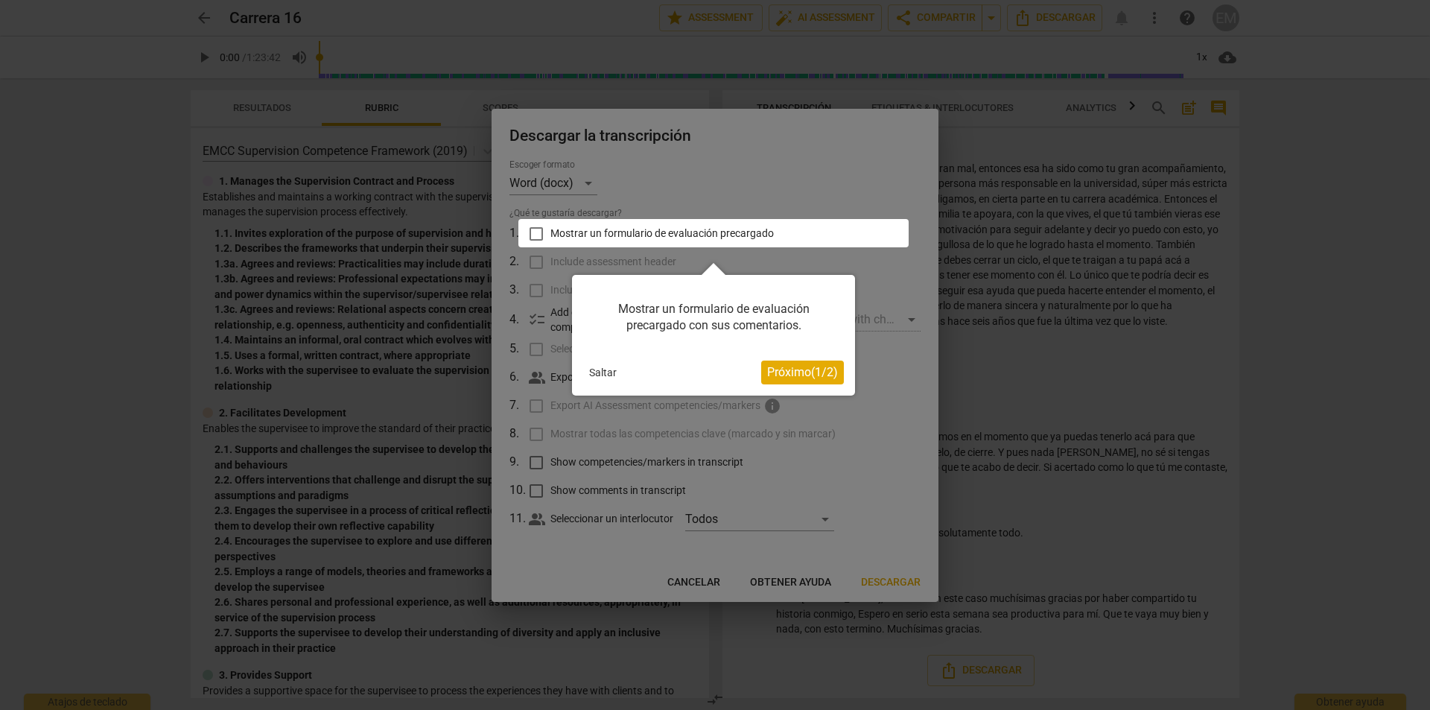
click at [791, 380] on button "Próximo ( 1 / 2 )" at bounding box center [802, 373] width 83 height 24
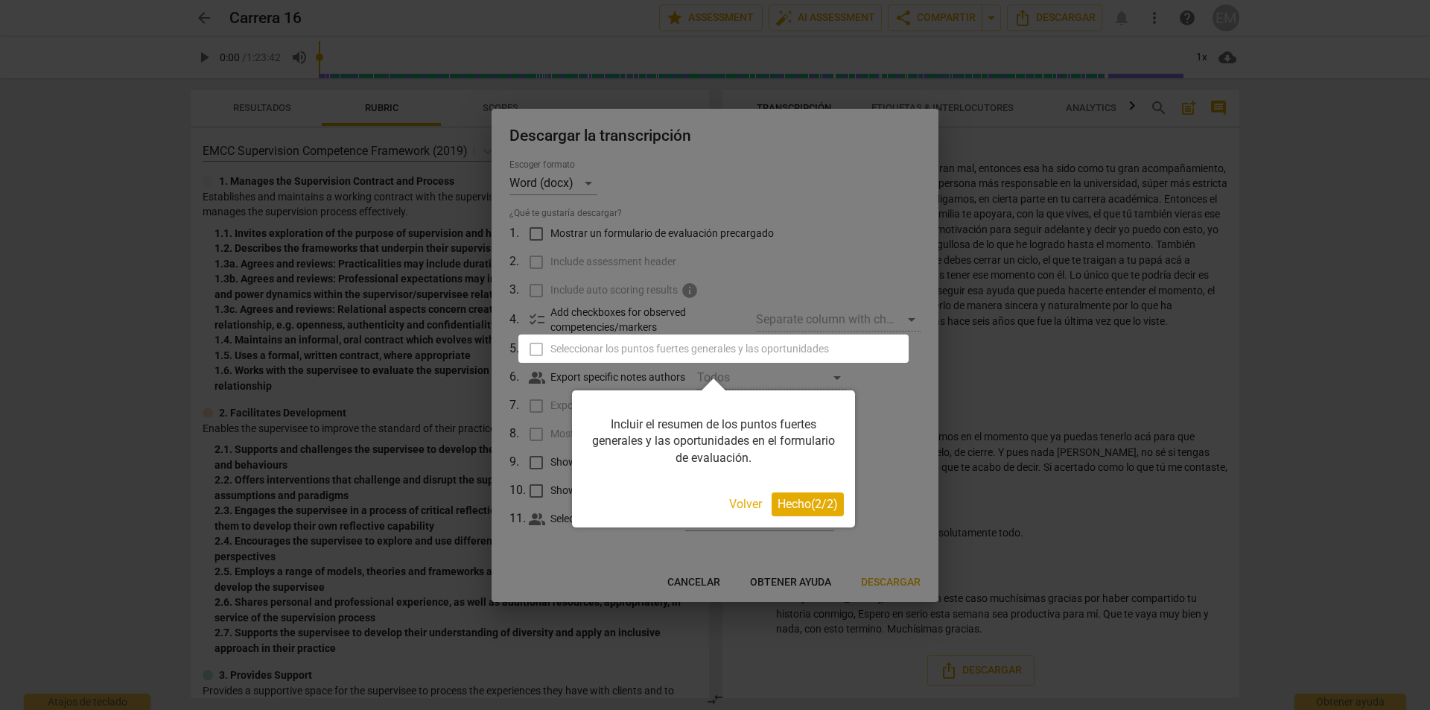
click at [745, 509] on button "Volver" at bounding box center [745, 504] width 45 height 24
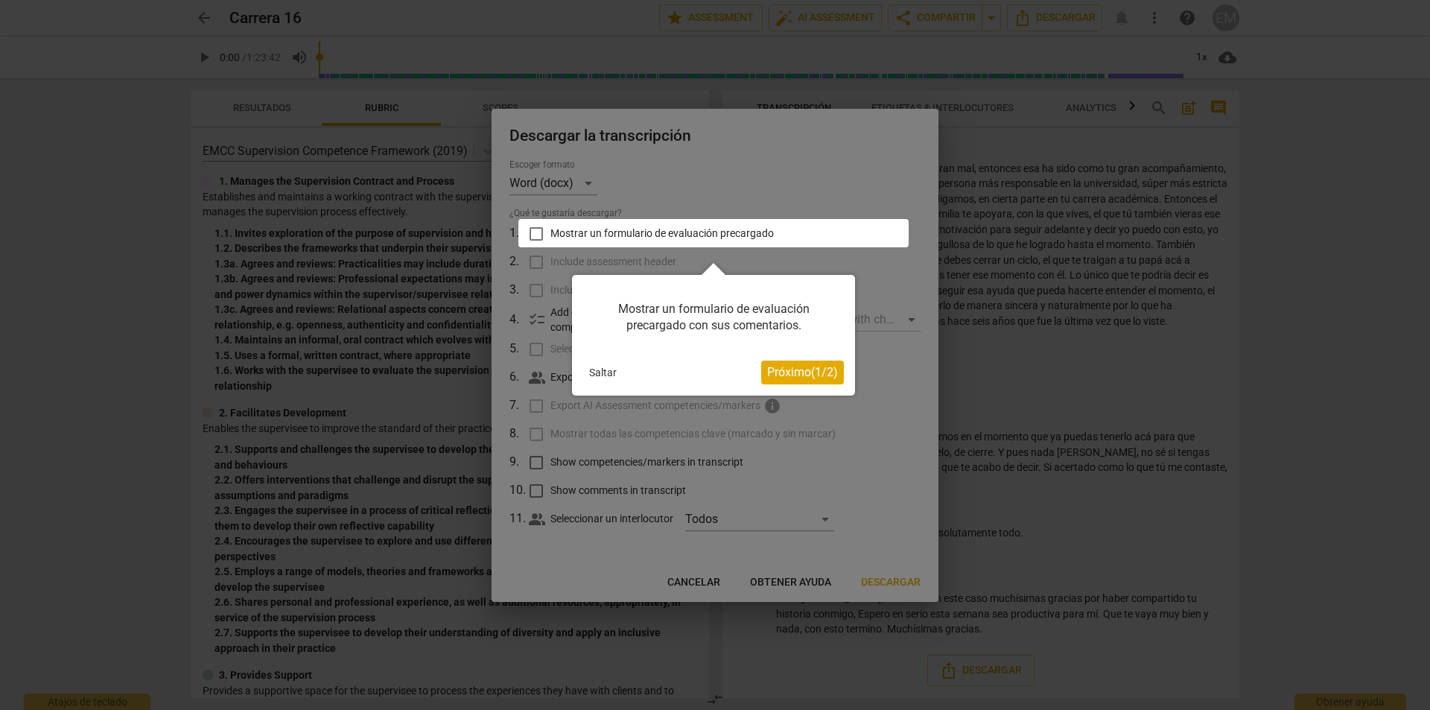
click at [601, 375] on button "Saltar" at bounding box center [602, 372] width 39 height 22
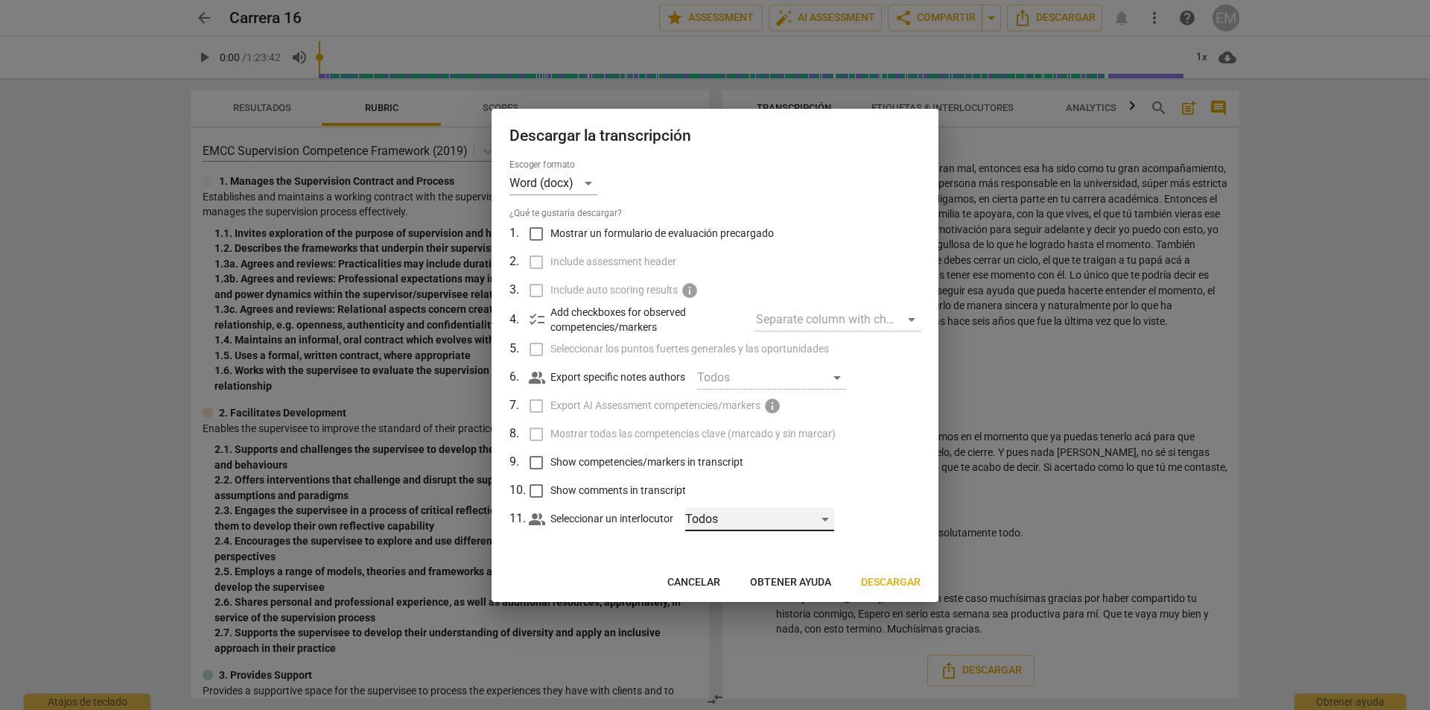
click at [768, 525] on div "Todos" at bounding box center [759, 519] width 149 height 24
click at [903, 554] on div at bounding box center [715, 355] width 1430 height 710
click at [899, 583] on span "Descargar" at bounding box center [891, 582] width 60 height 15
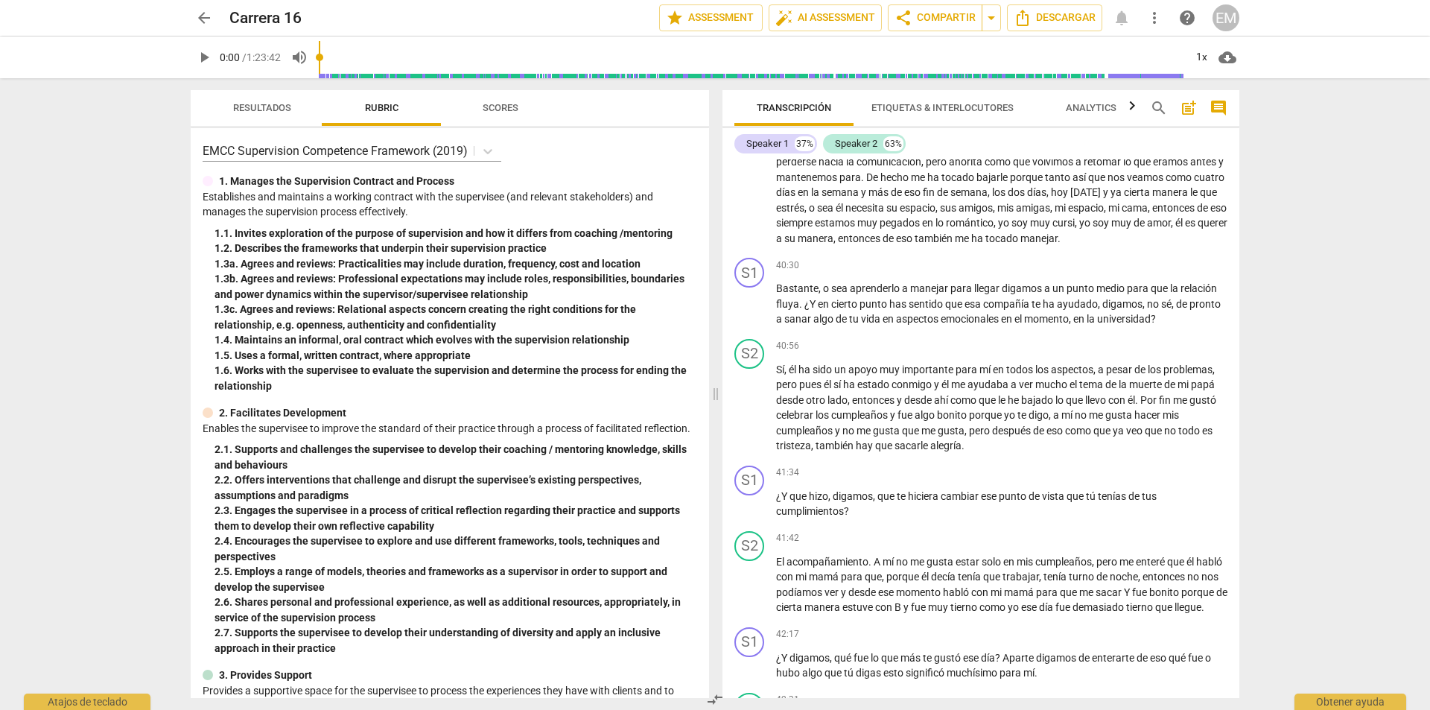
scroll to position [9697, 0]
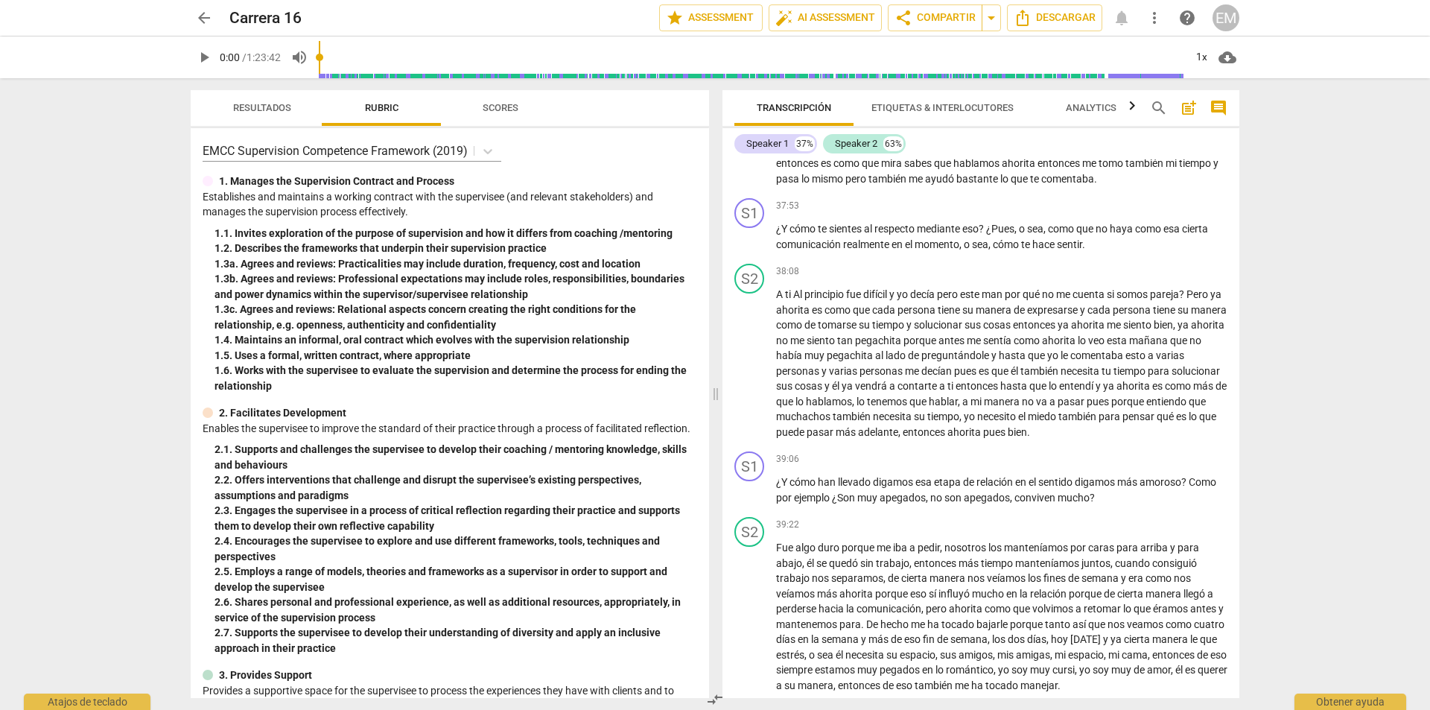
drag, startPoint x: 1240, startPoint y: 423, endPoint x: 1249, endPoint y: 427, distance: 10.4
click at [1249, 427] on div "Transcripción Etiquetas & Interlocutores Analytics search post_add comment Spea…" at bounding box center [984, 394] width 535 height 632
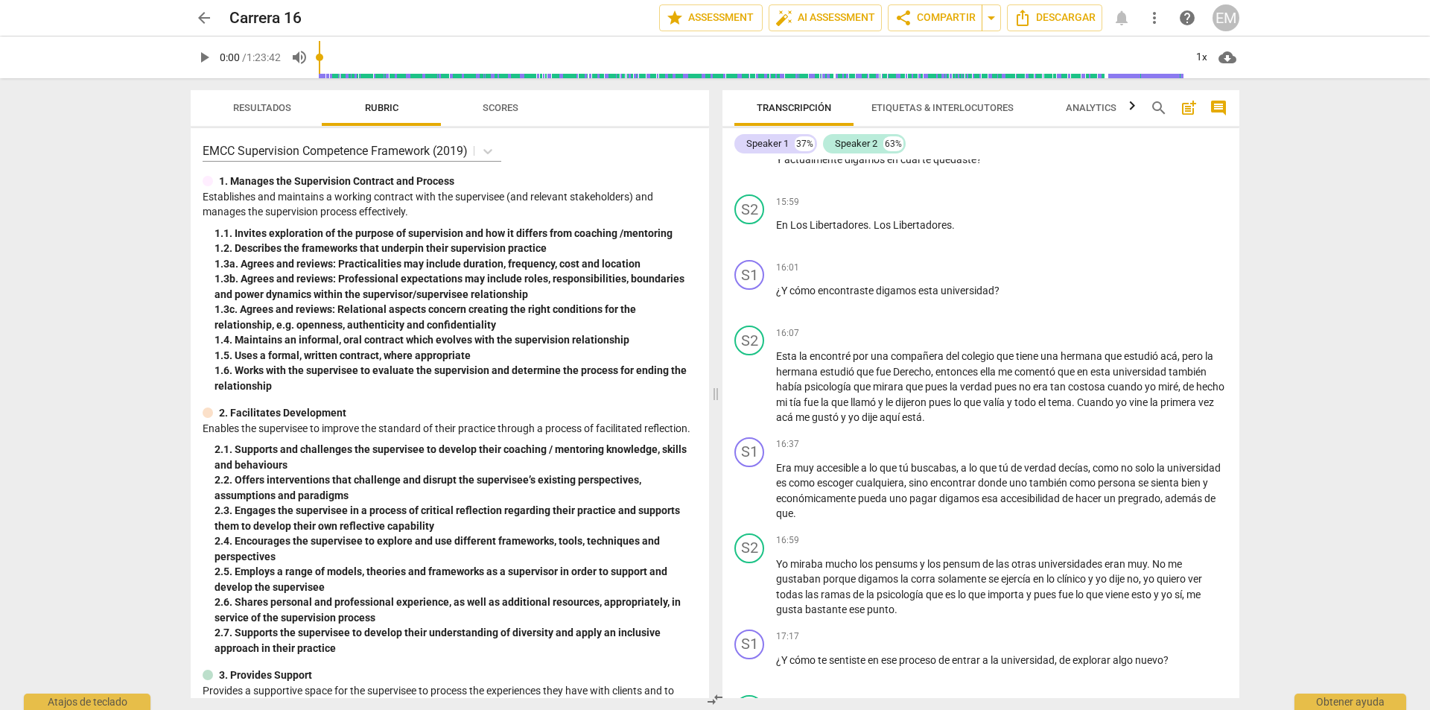
scroll to position [4098, 0]
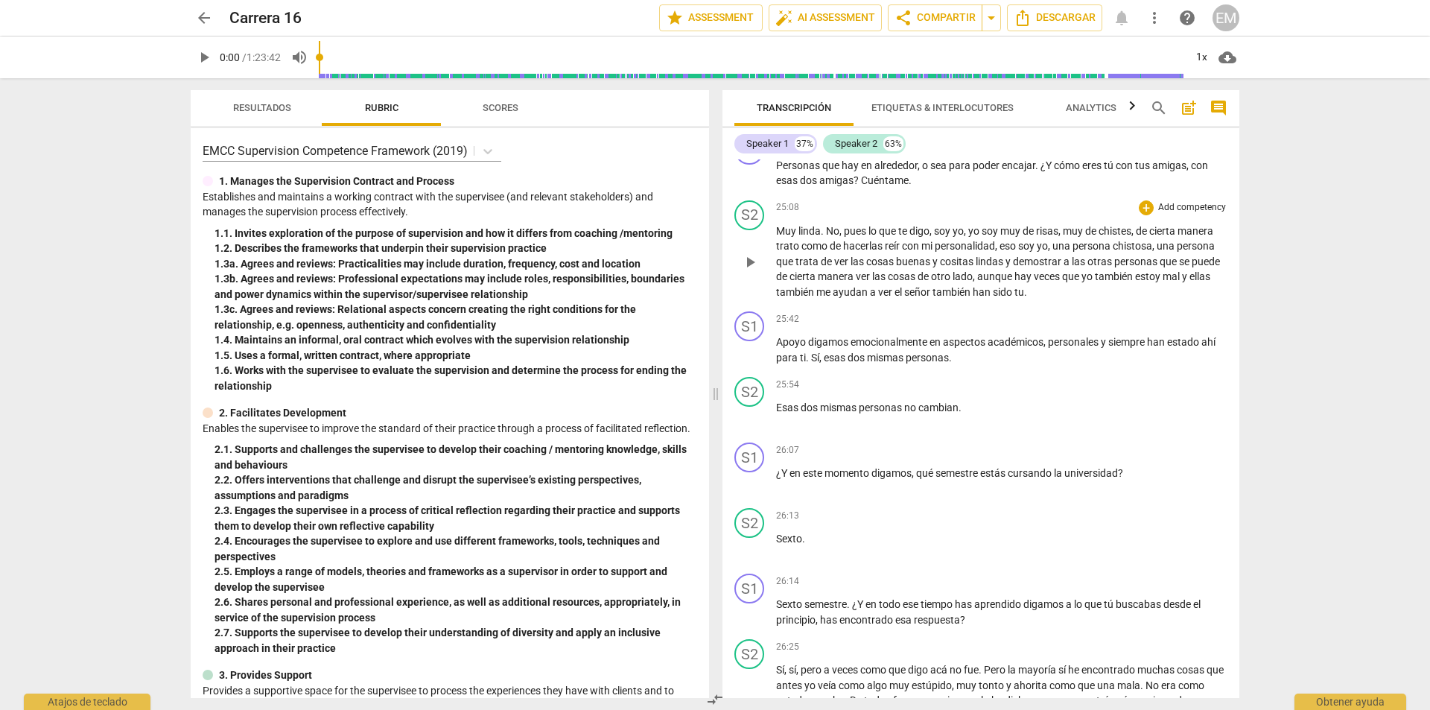
drag, startPoint x: 959, startPoint y: 347, endPoint x: 951, endPoint y: 343, distance: 9.3
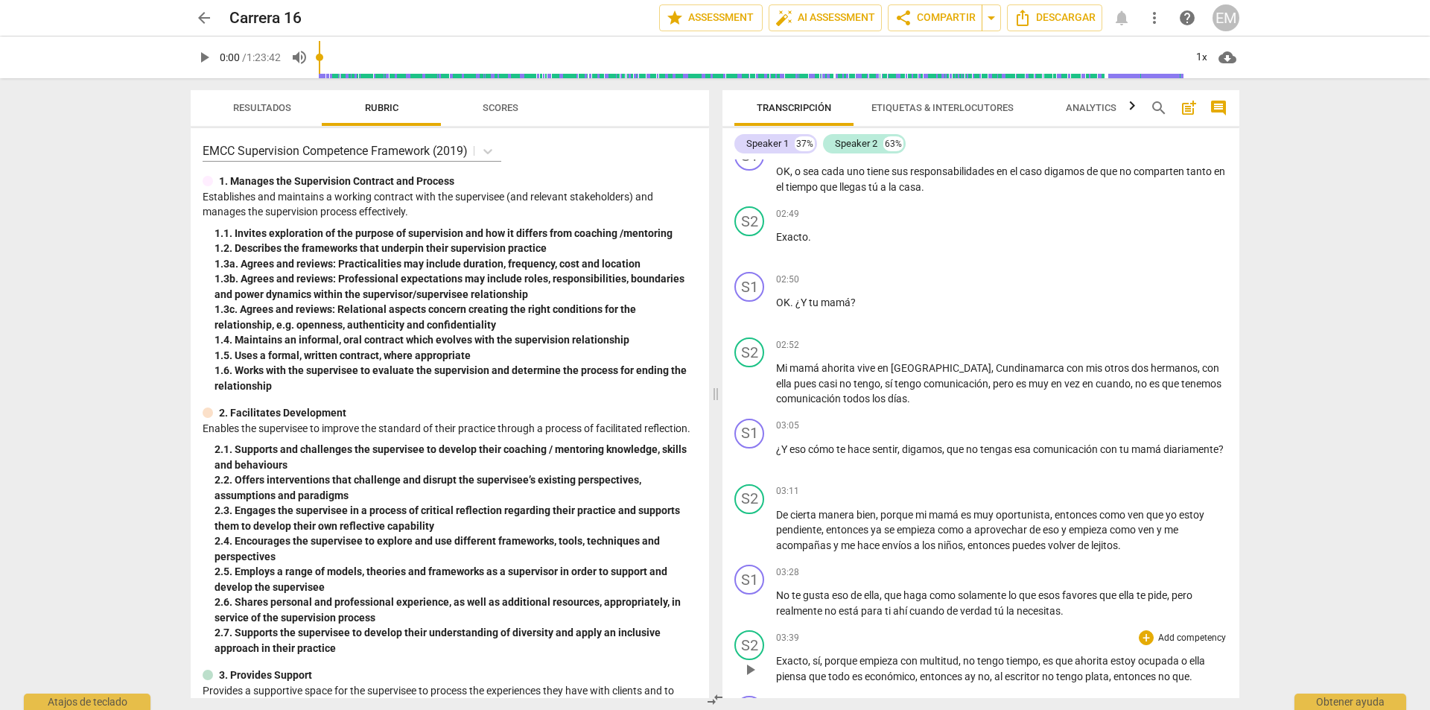
scroll to position [447, 0]
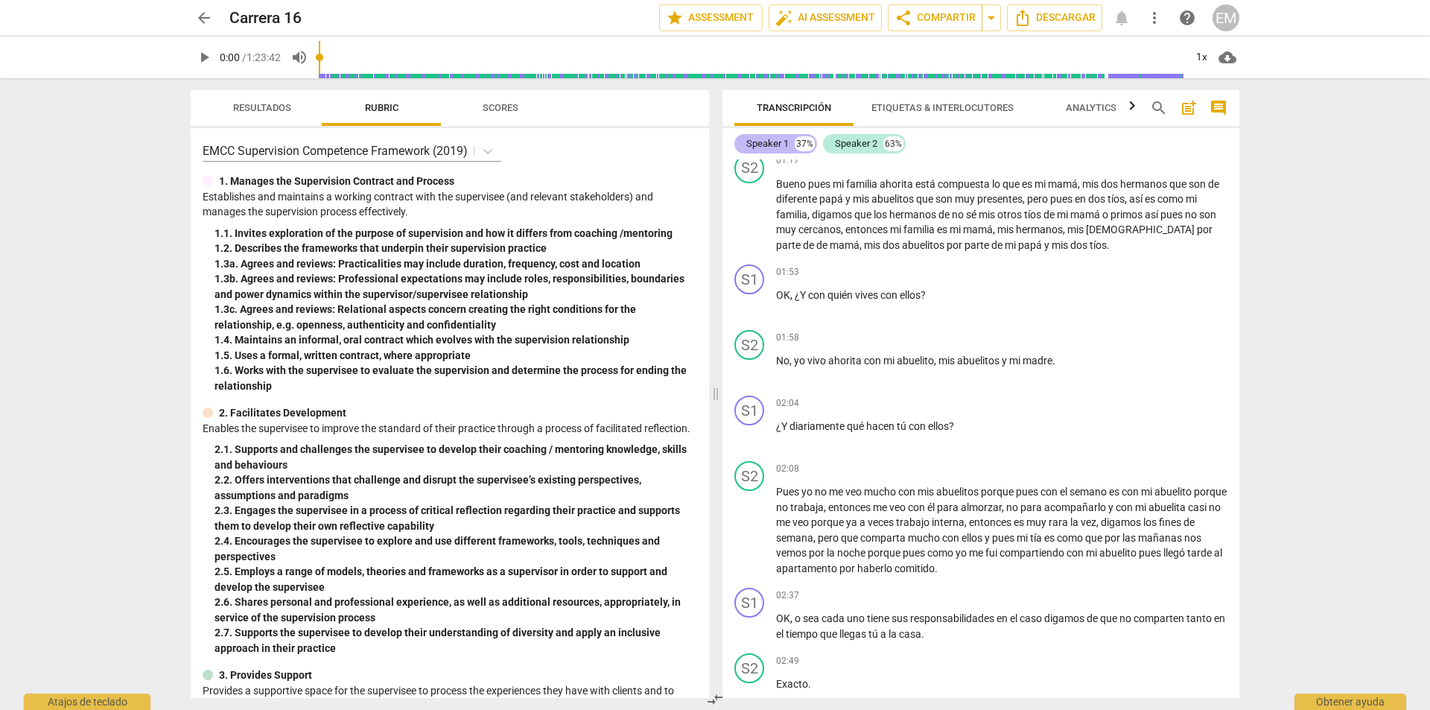
click at [781, 153] on div "Speaker 1 37%" at bounding box center [776, 143] width 83 height 19
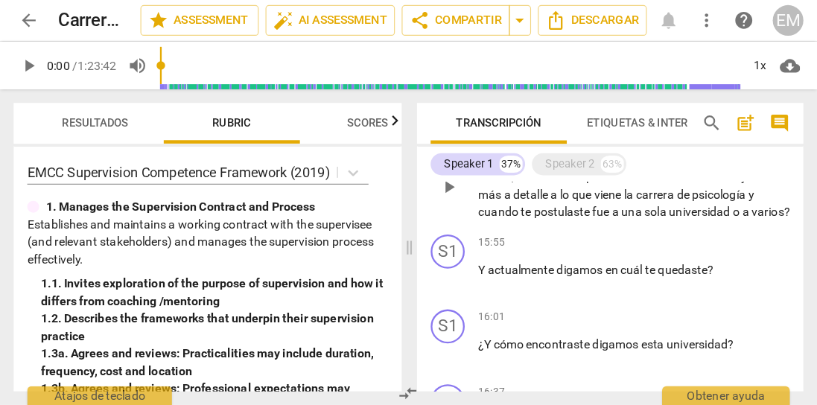
scroll to position [1868, 0]
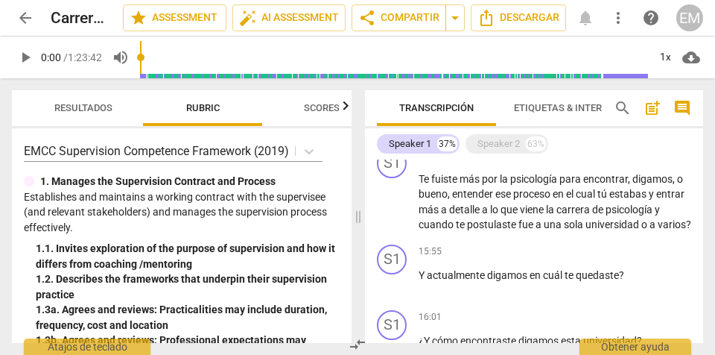
click at [628, 108] on span "search" at bounding box center [623, 108] width 18 height 18
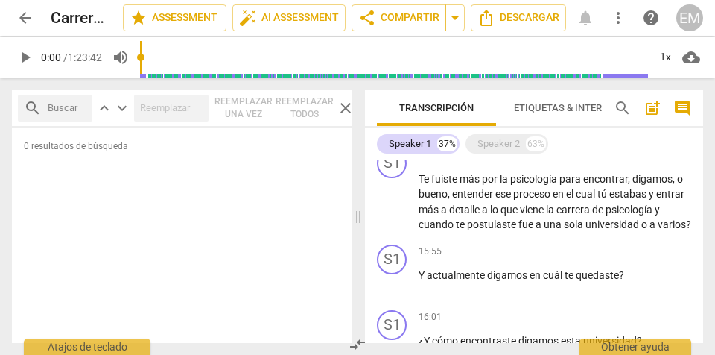
click at [625, 107] on span "search" at bounding box center [623, 108] width 18 height 18
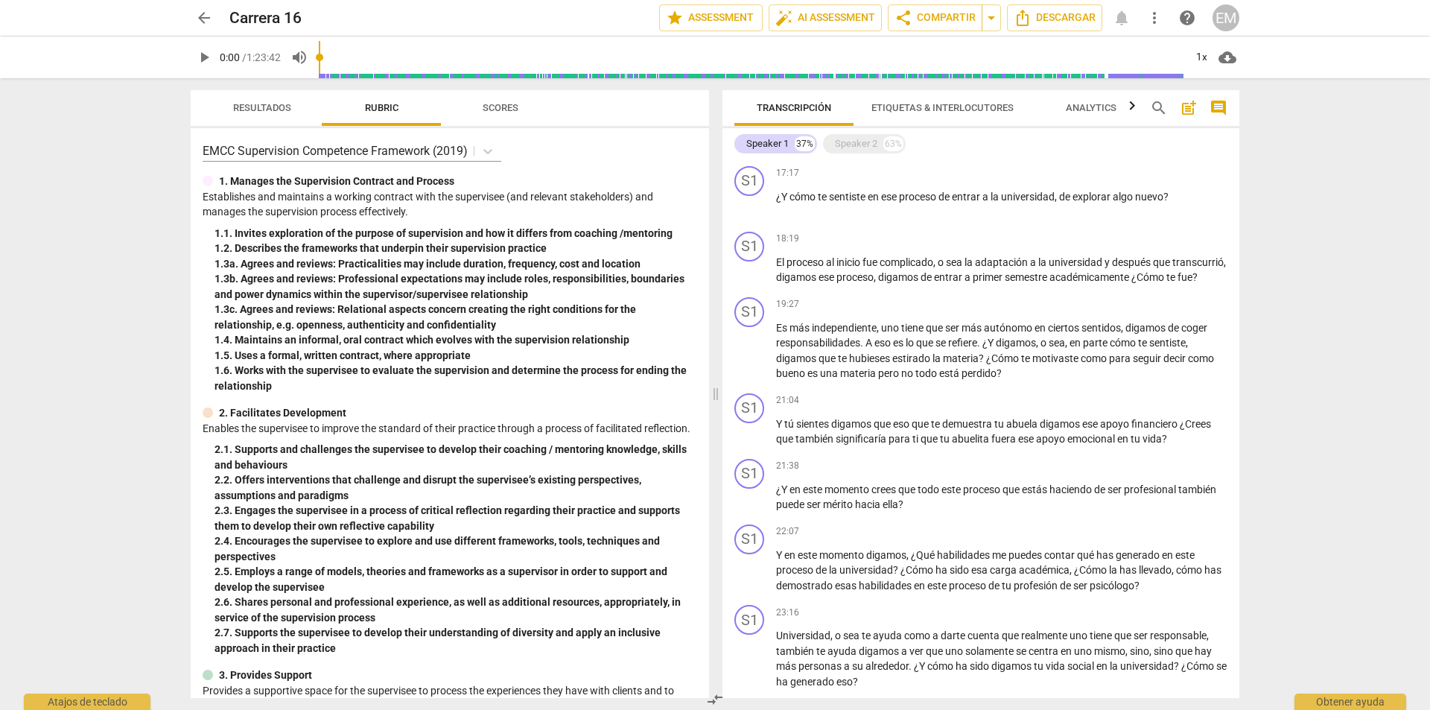
click at [1162, 113] on span "search" at bounding box center [1159, 108] width 18 height 18
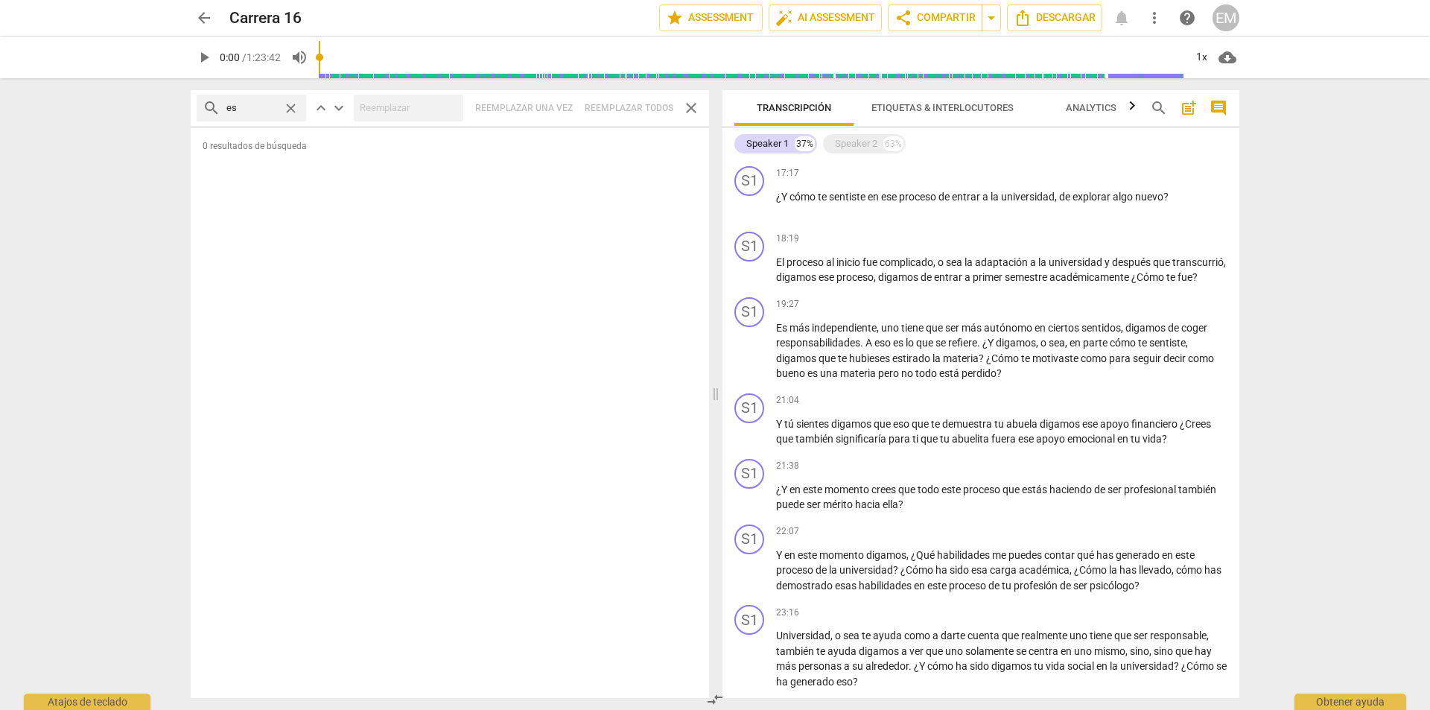
type input "e"
click at [1159, 116] on span "search" at bounding box center [1159, 108] width 18 height 18
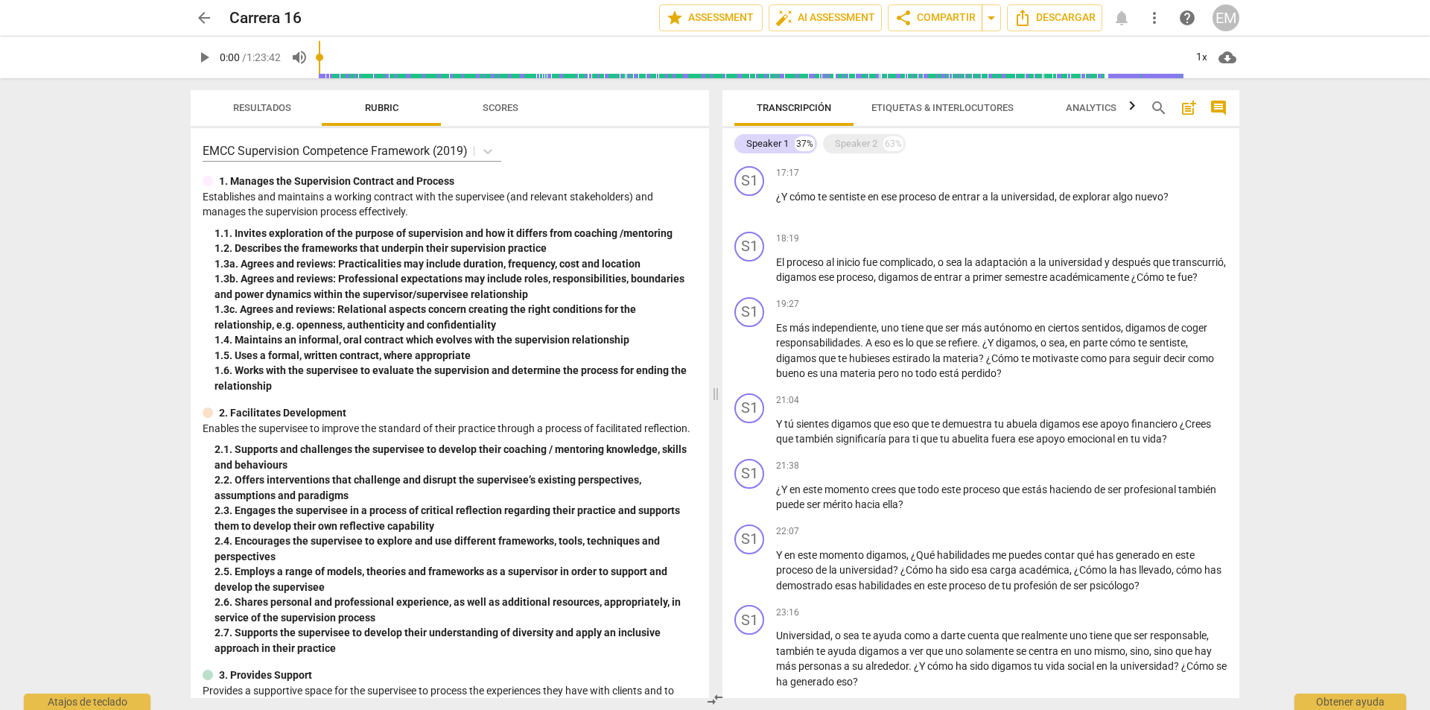
click at [1159, 116] on span "search" at bounding box center [1159, 108] width 18 height 18
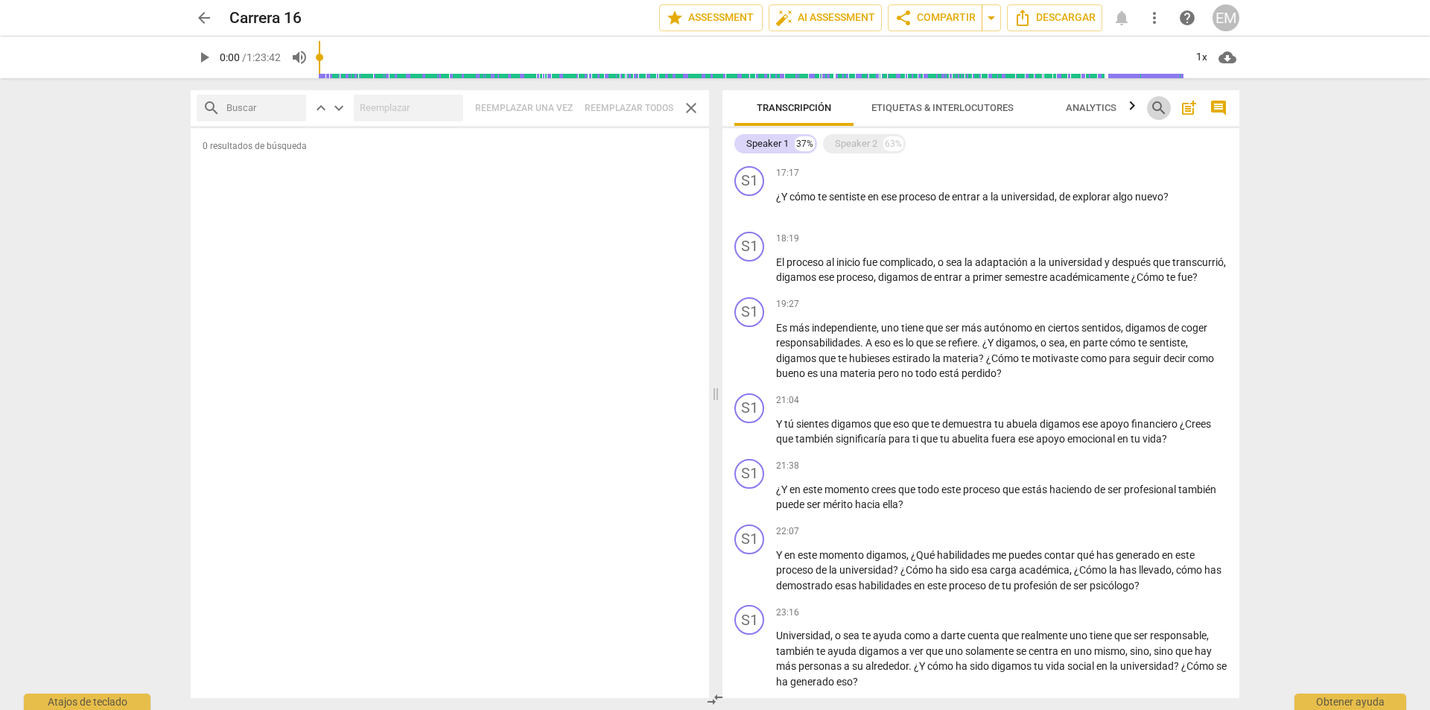
click at [1159, 116] on span "search" at bounding box center [1159, 108] width 18 height 18
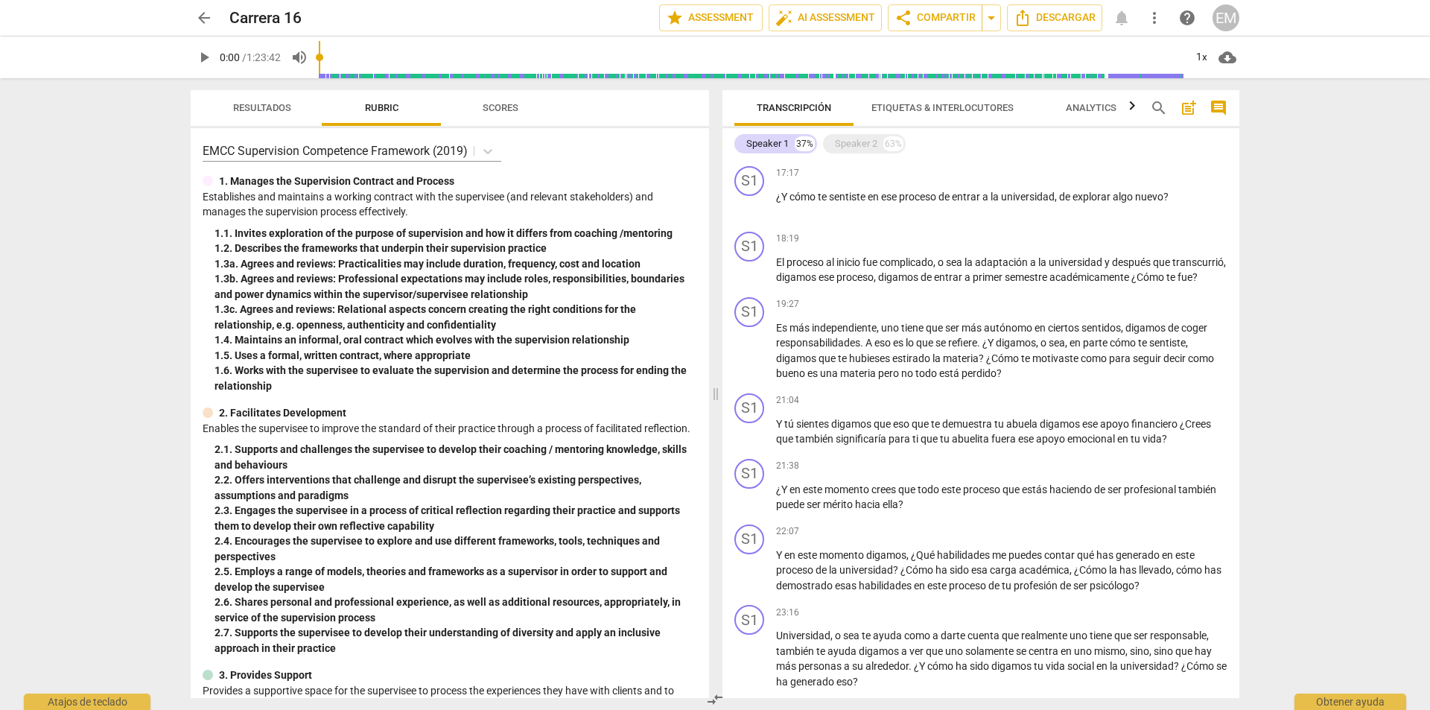
click at [1159, 116] on span "search" at bounding box center [1159, 108] width 18 height 18
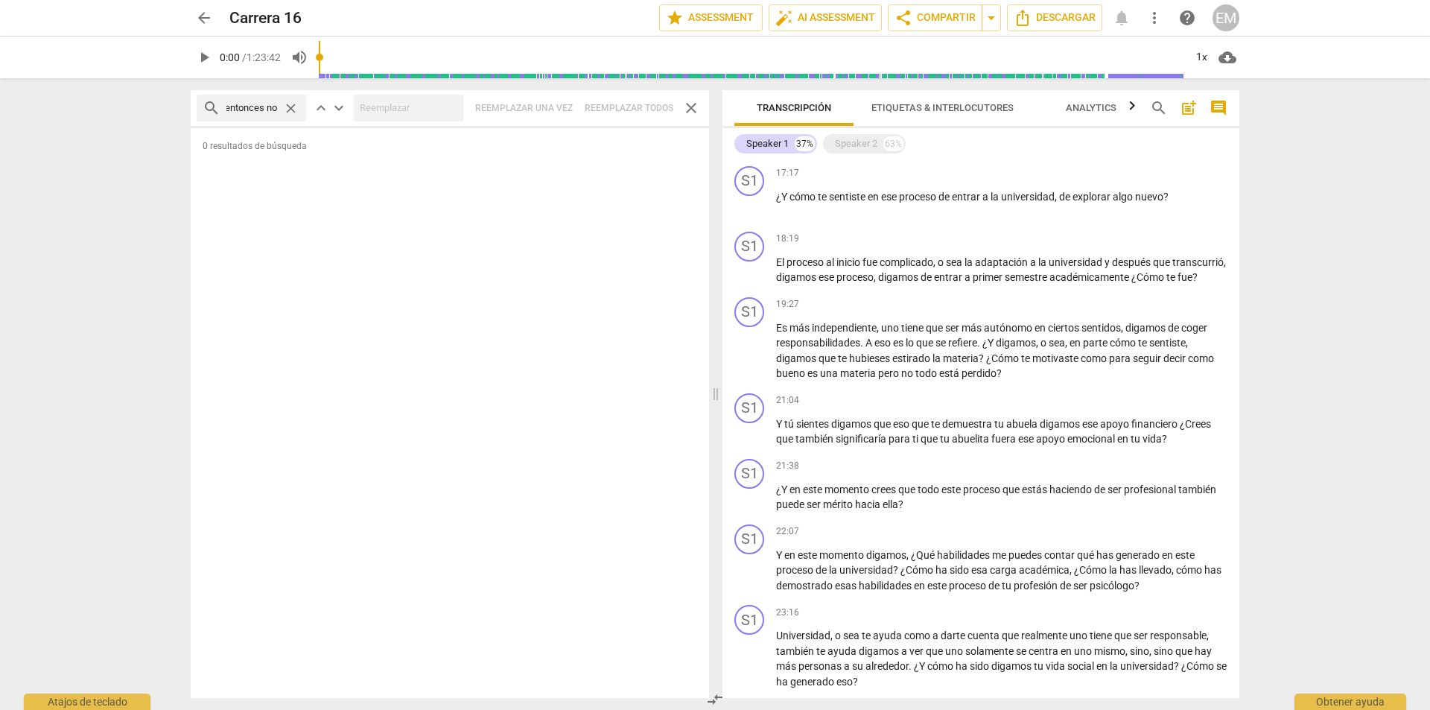
scroll to position [0, 0]
type input "entonces"
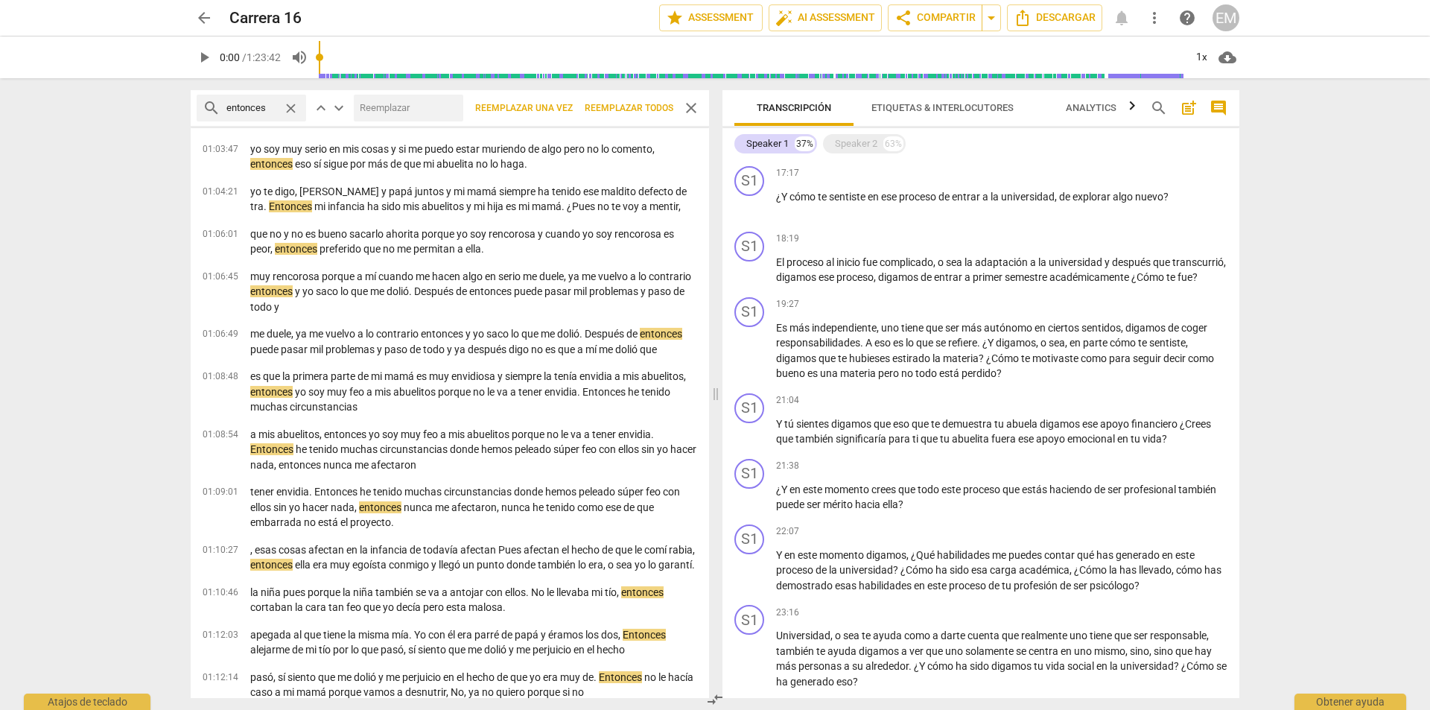
scroll to position [4555, 0]
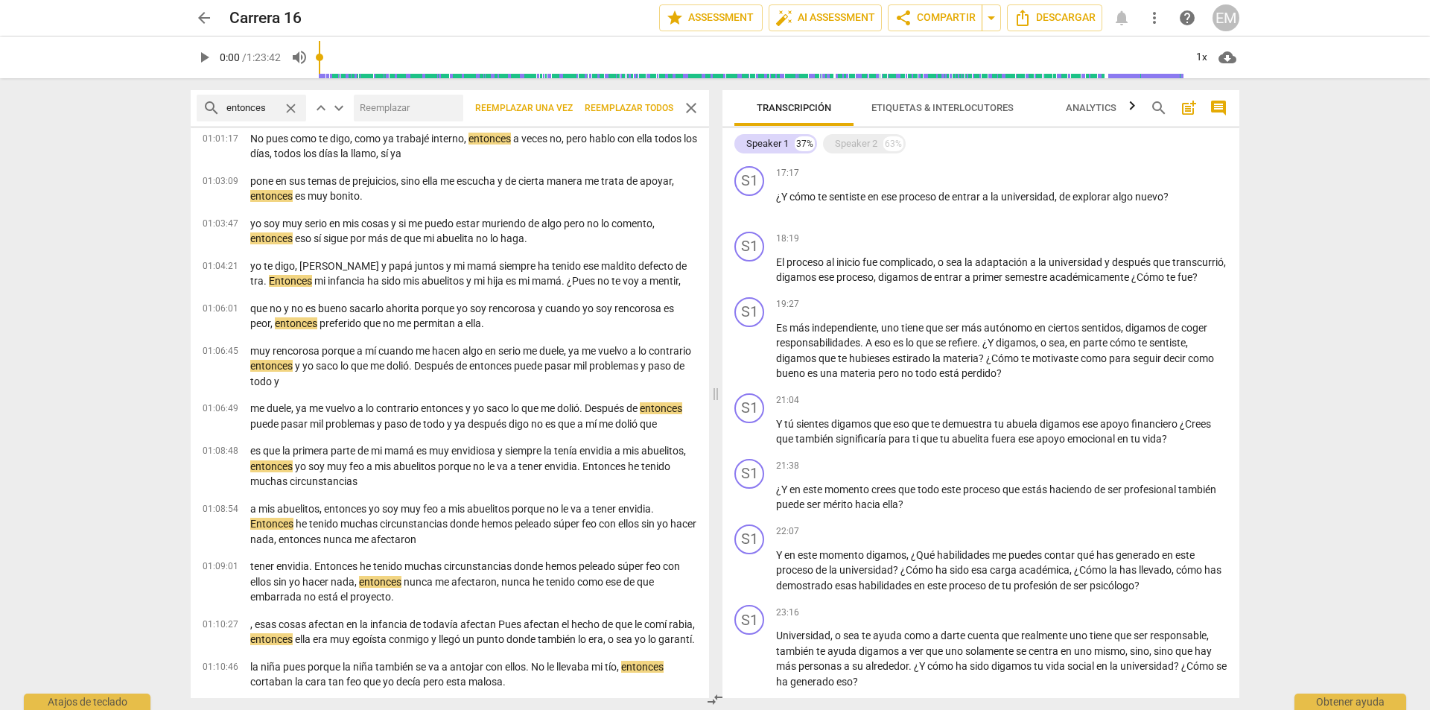
click at [288, 111] on span "close" at bounding box center [291, 109] width 16 height 16
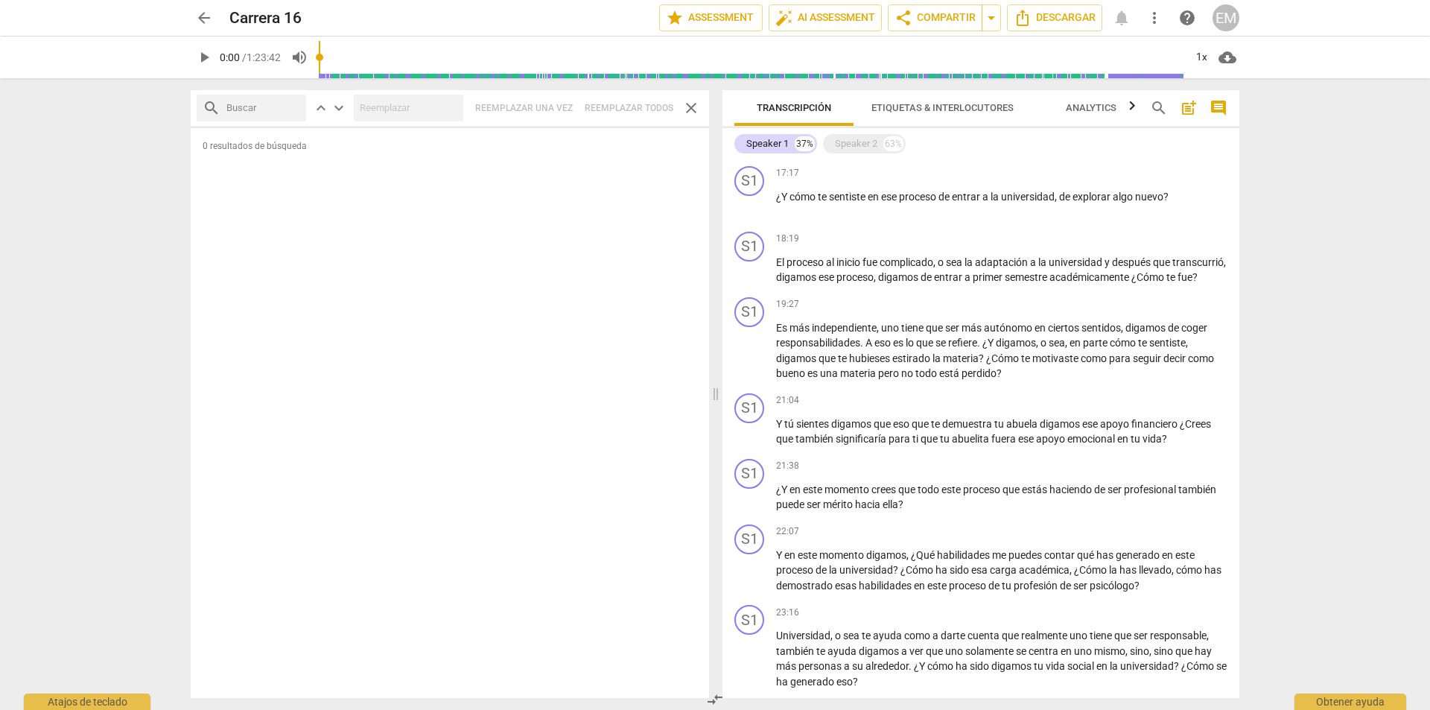
scroll to position [0, 0]
click at [267, 113] on input "text" at bounding box center [263, 108] width 74 height 24
type input "mamá"
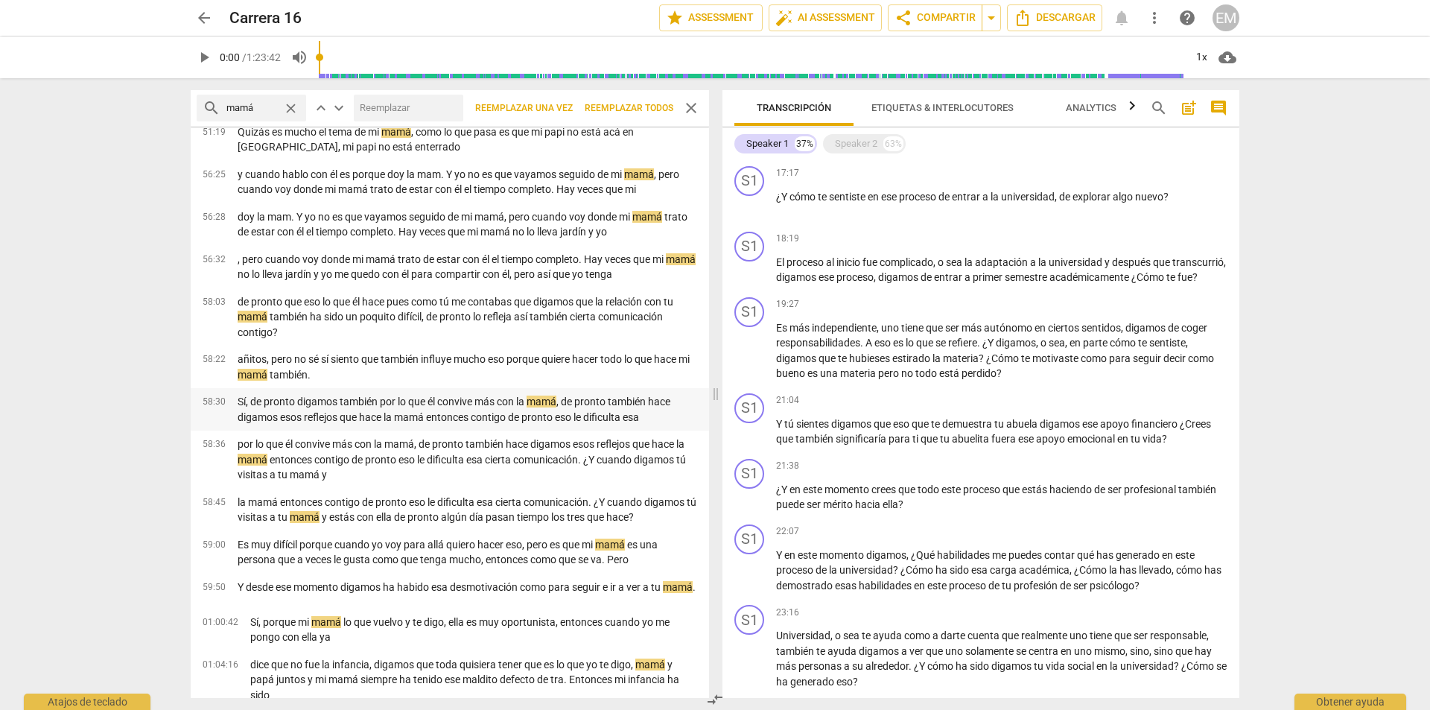
scroll to position [1118, 0]
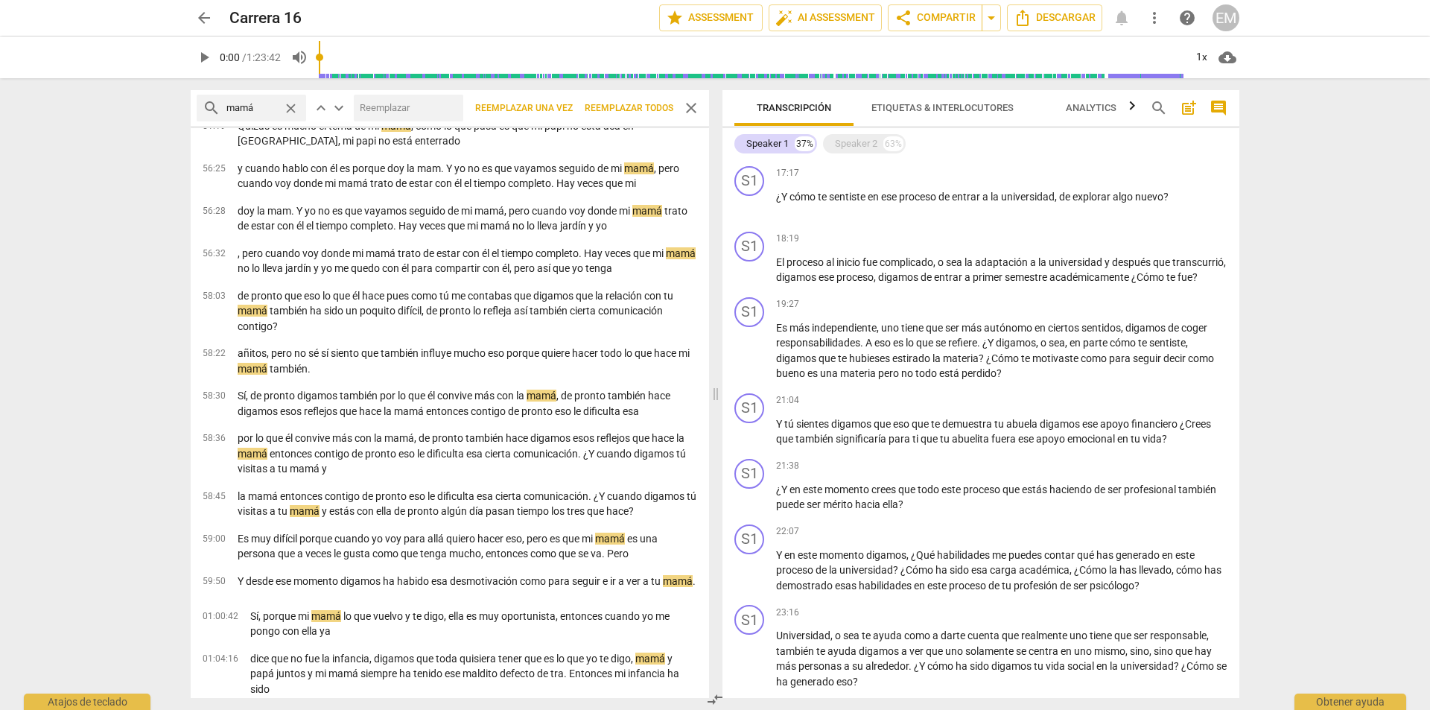
click at [287, 107] on span "close" at bounding box center [291, 109] width 16 height 16
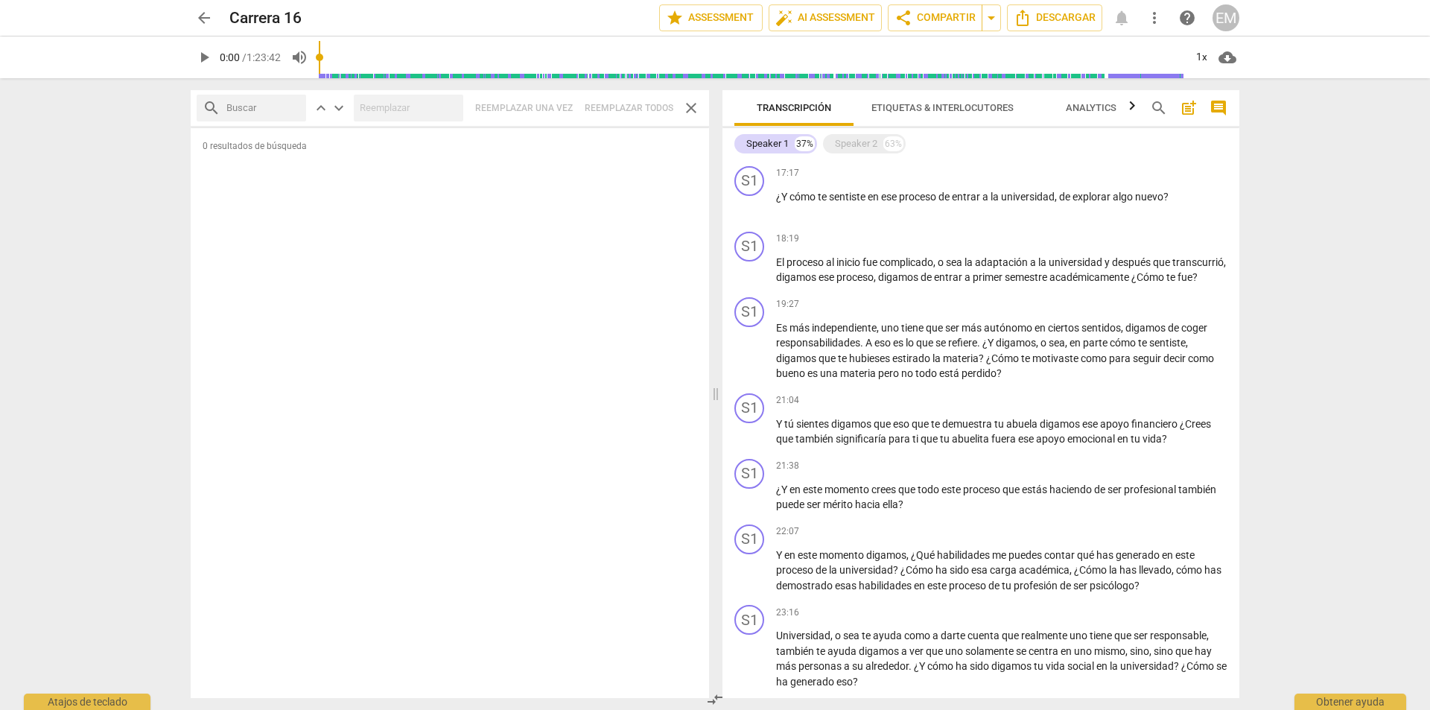
scroll to position [0, 0]
click at [250, 110] on input "text" at bounding box center [263, 108] width 74 height 24
click at [255, 110] on input "opotubista" at bounding box center [251, 108] width 51 height 24
click at [242, 106] on input "opotunista" at bounding box center [251, 108] width 51 height 24
type input "oportunista"
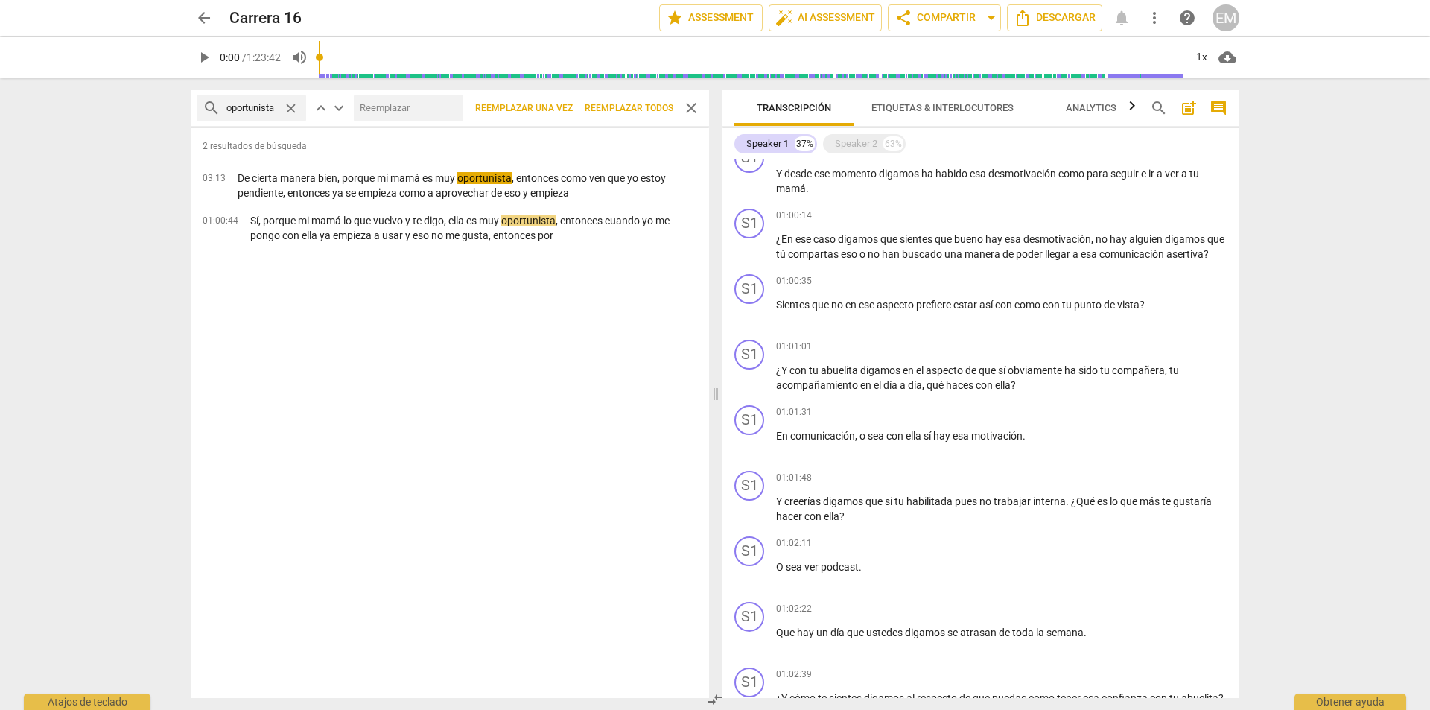
scroll to position [5891, 0]
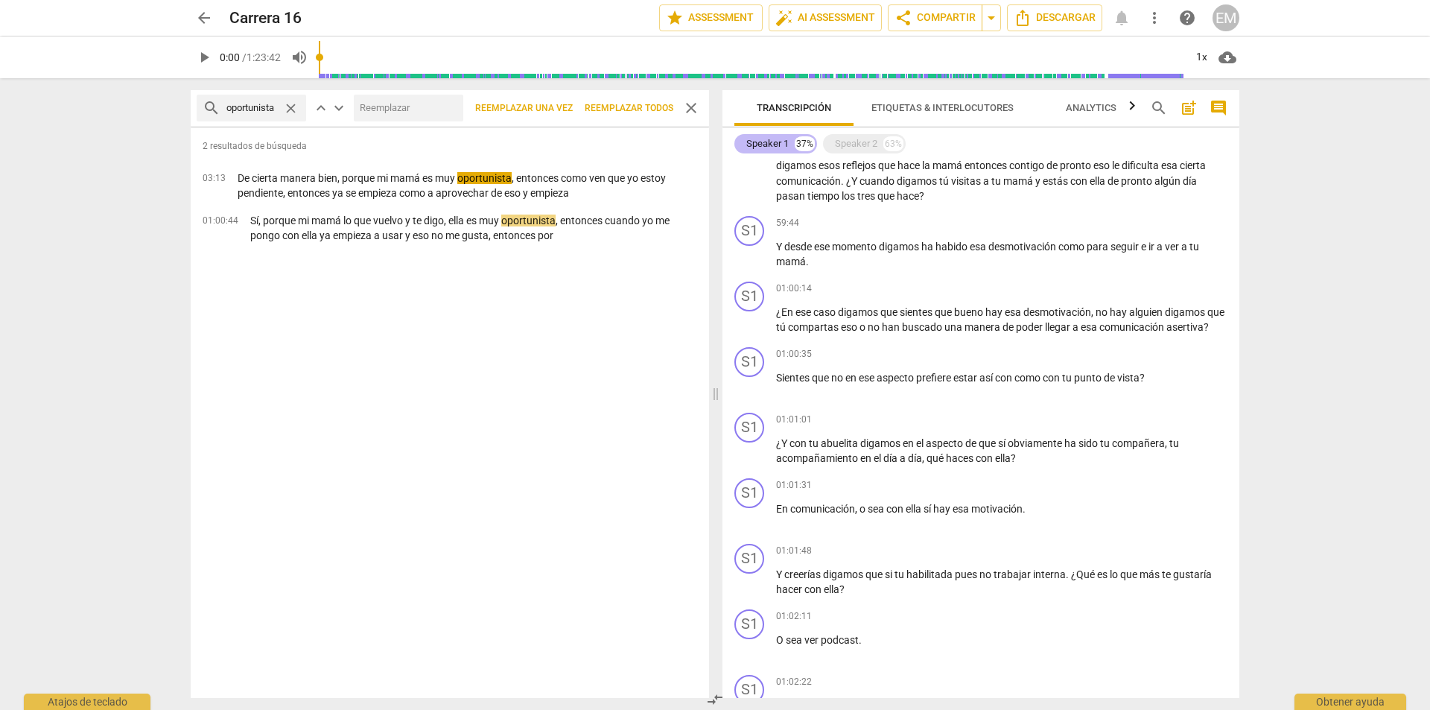
click at [769, 148] on div "Speaker 1" at bounding box center [768, 143] width 42 height 15
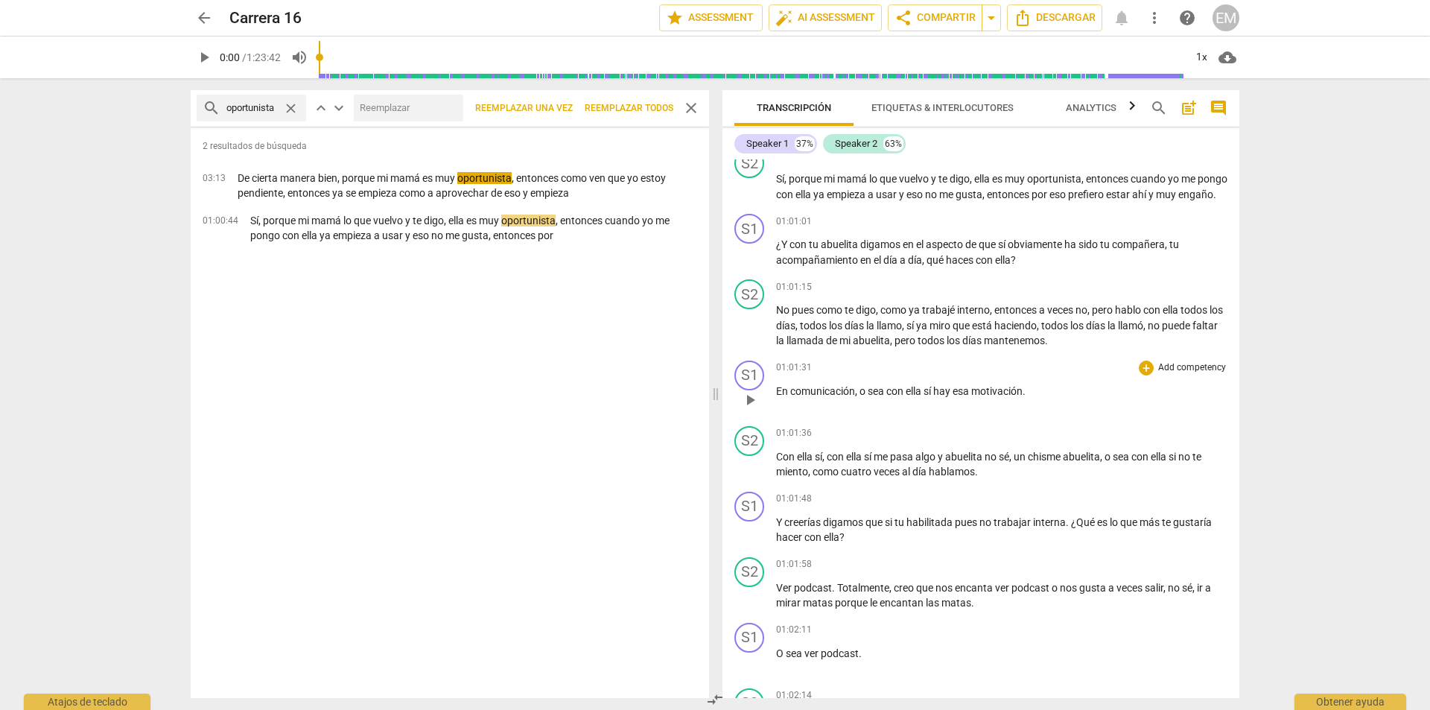
scroll to position [15120, 0]
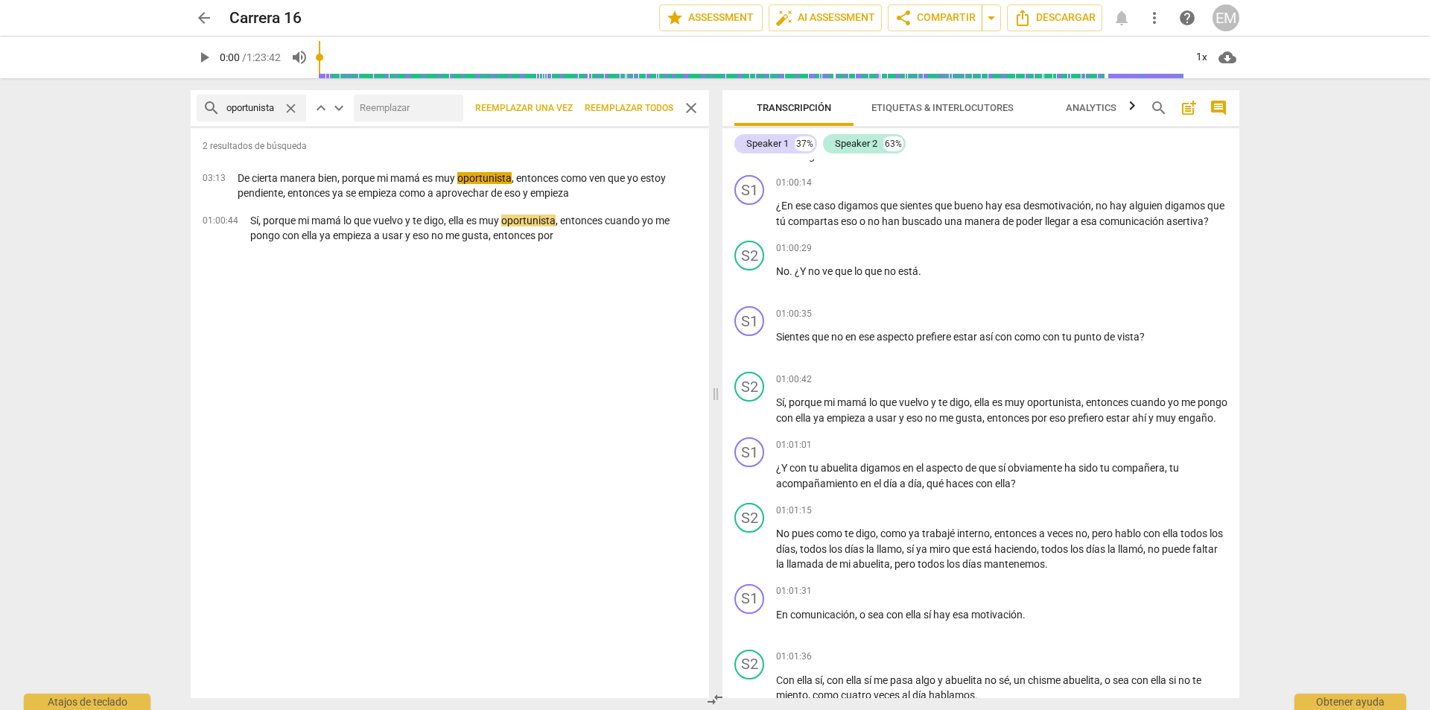
click at [690, 113] on span "close" at bounding box center [691, 108] width 18 height 18
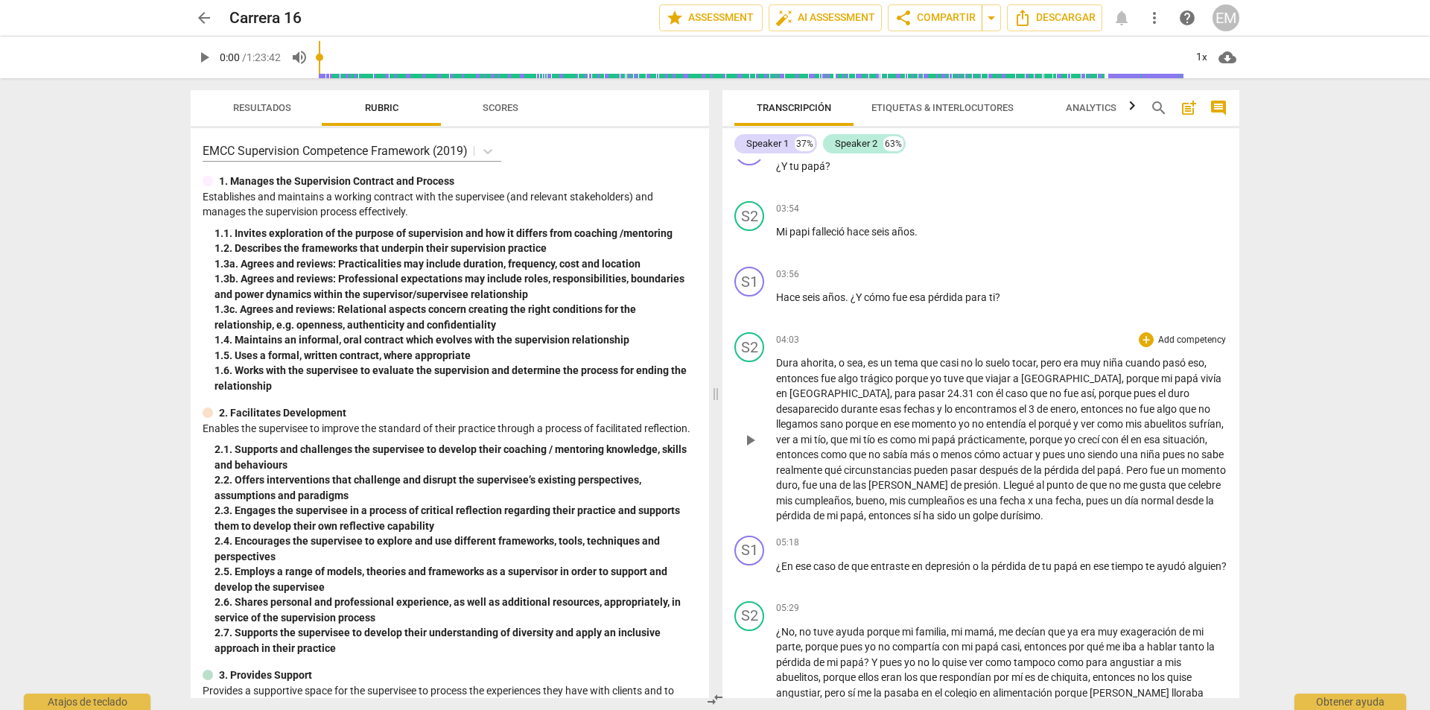
scroll to position [1490, 0]
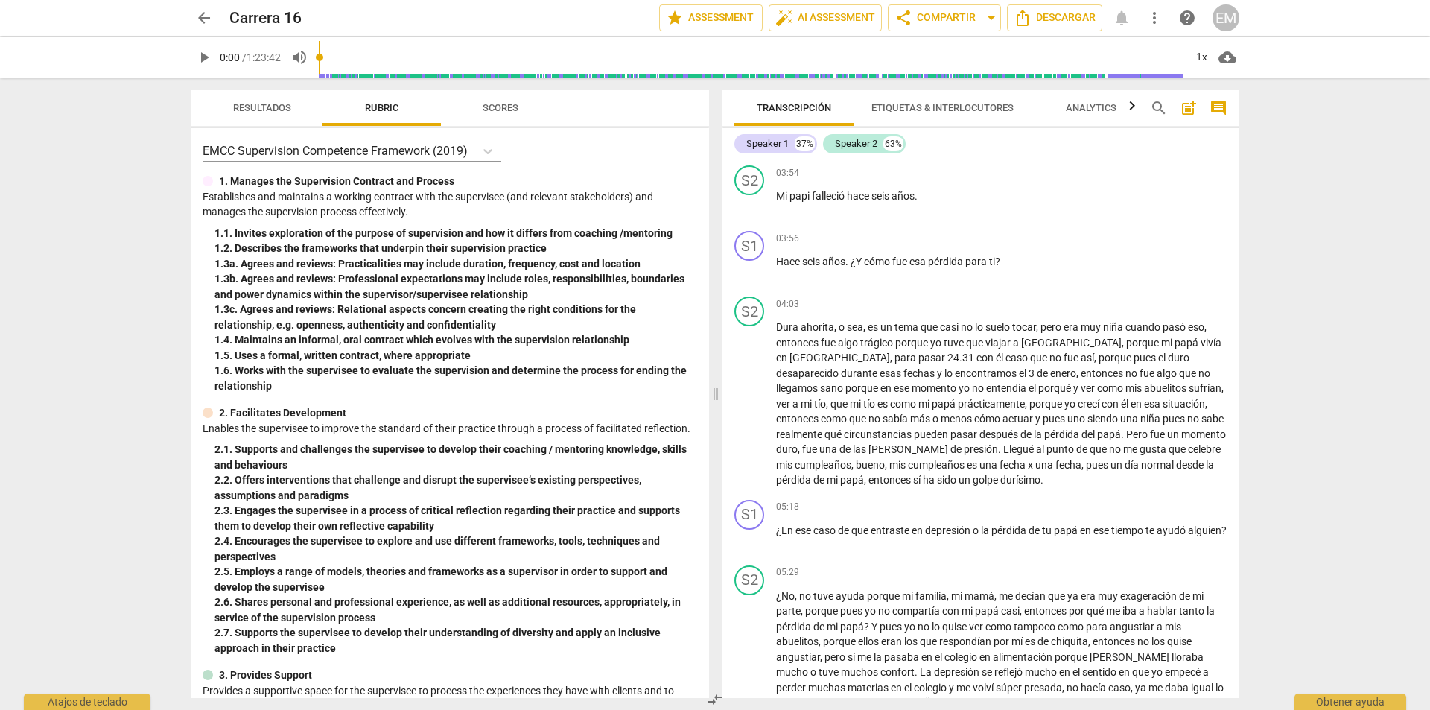
click at [1155, 107] on span "search" at bounding box center [1159, 108] width 18 height 18
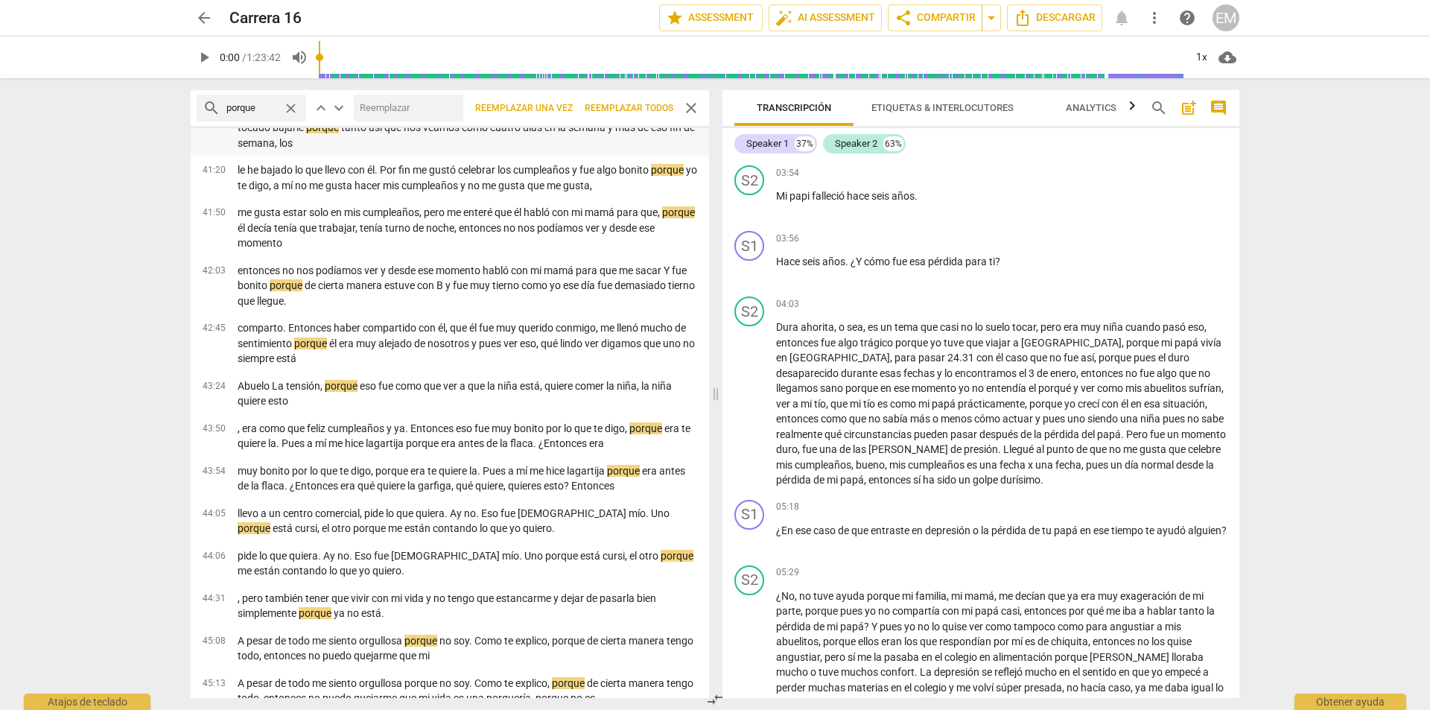
scroll to position [3651, 0]
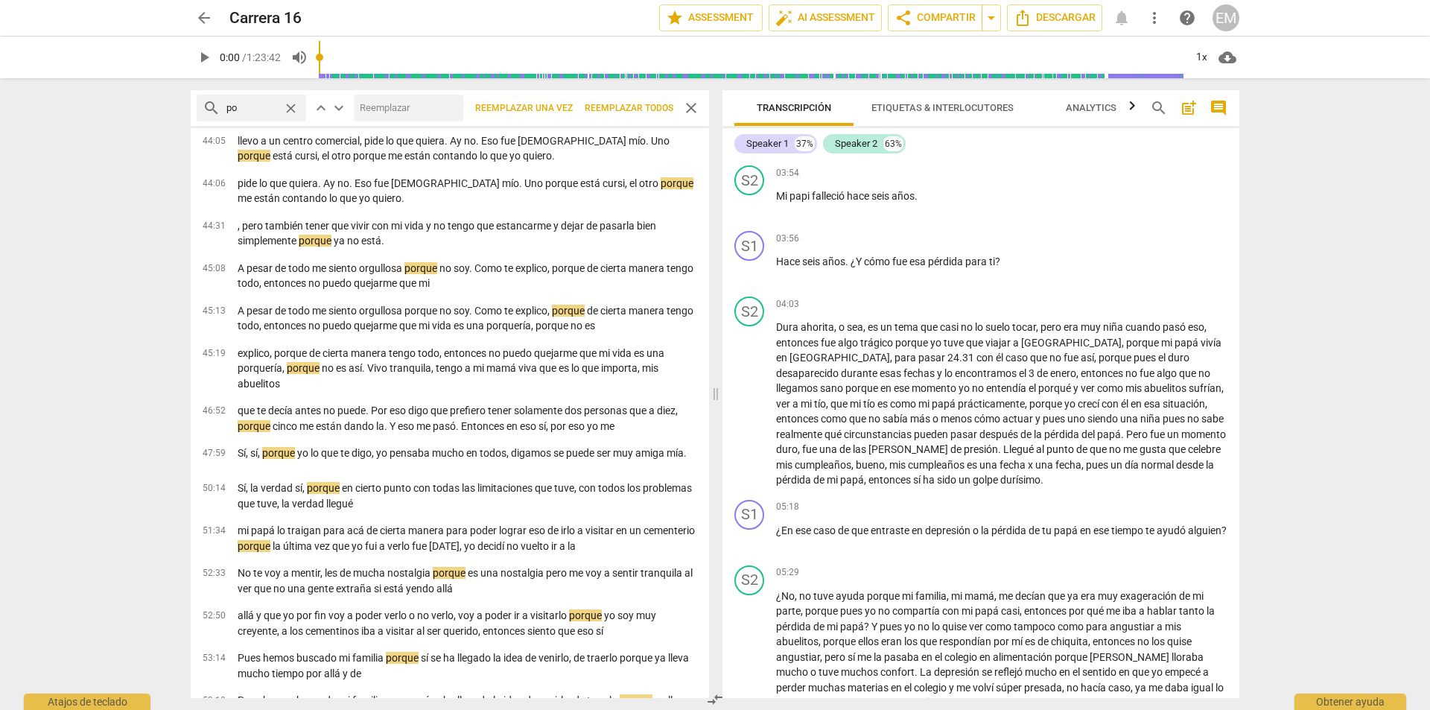
type input "p"
type input "como"
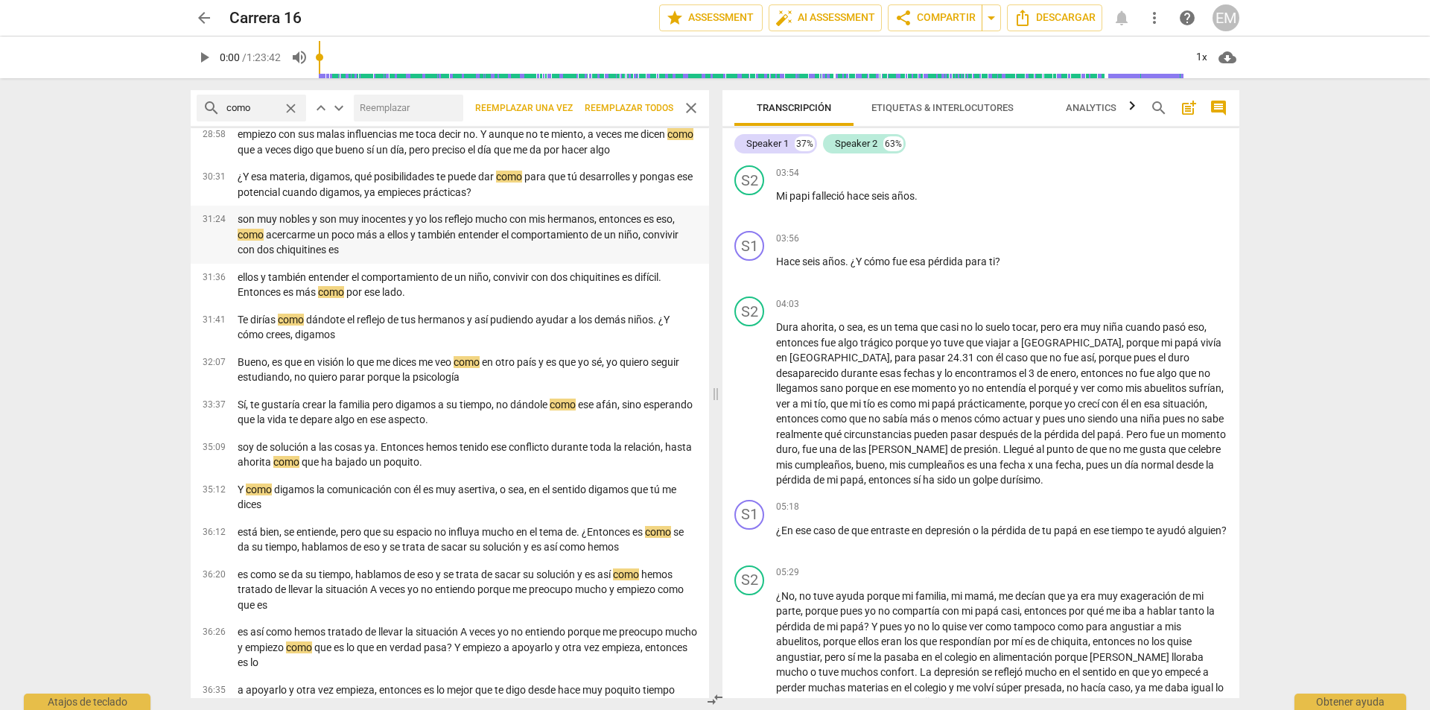
scroll to position [3055, 0]
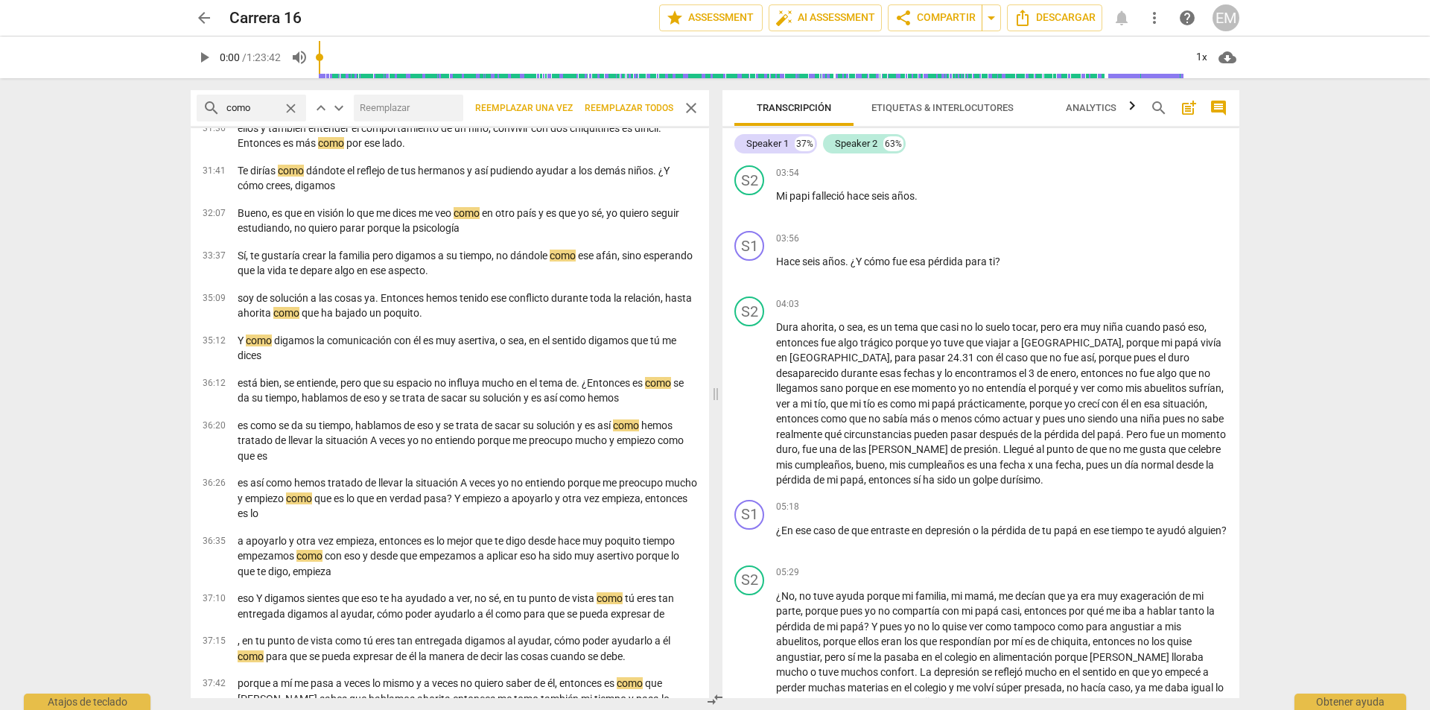
click at [299, 107] on span "close" at bounding box center [291, 109] width 16 height 16
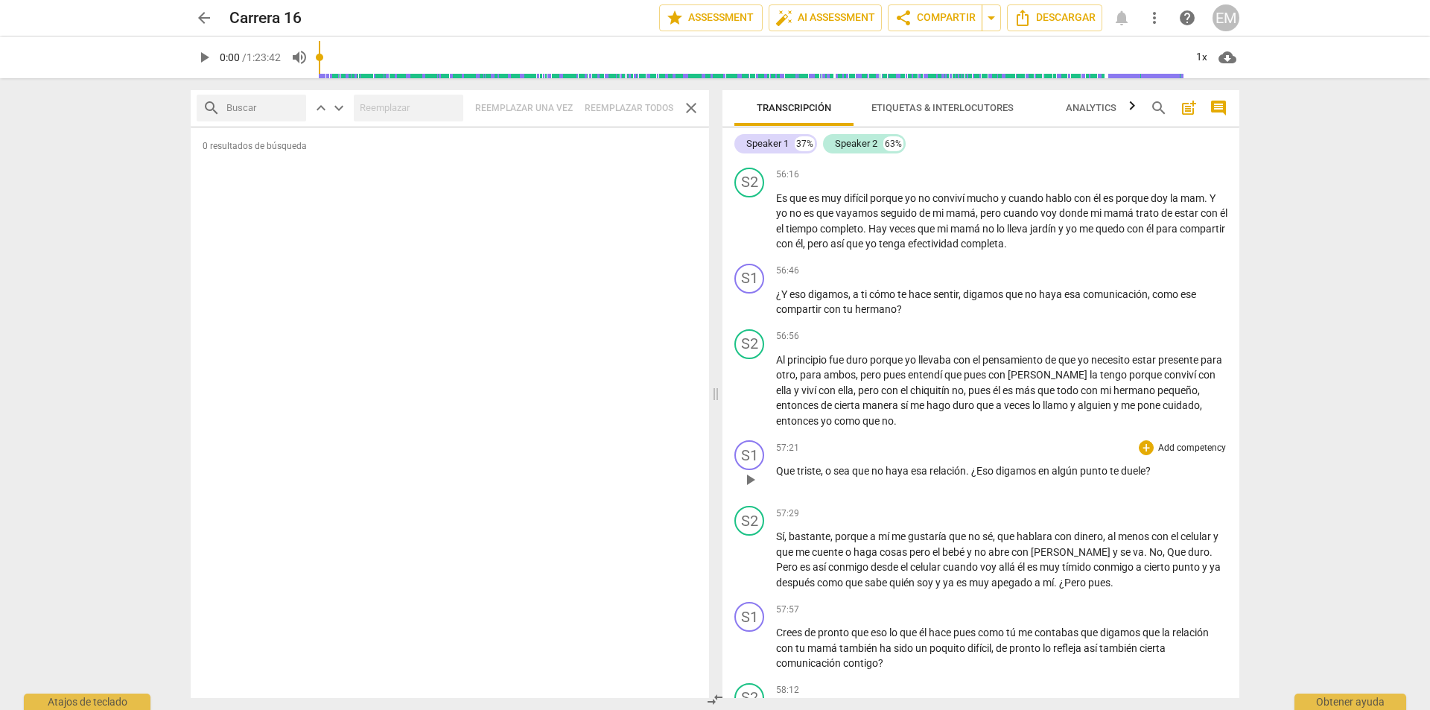
scroll to position [14156, 0]
